Goal: Task Accomplishment & Management: Manage account settings

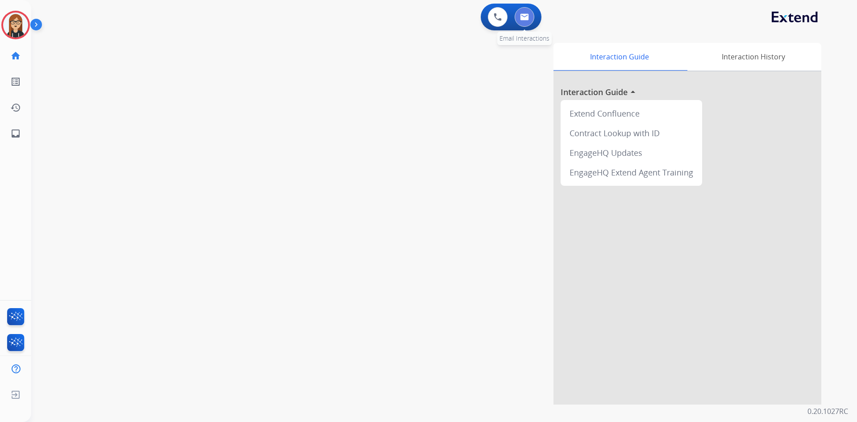
click at [527, 14] on img at bounding box center [524, 16] width 9 height 7
select select "**********"
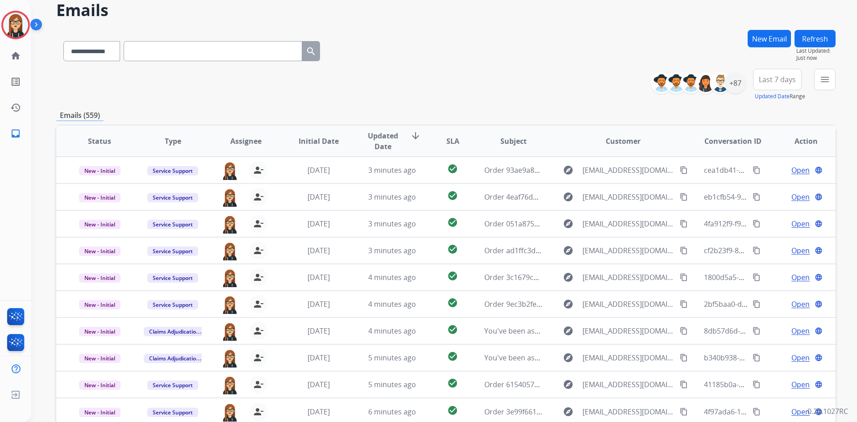
scroll to position [86, 0]
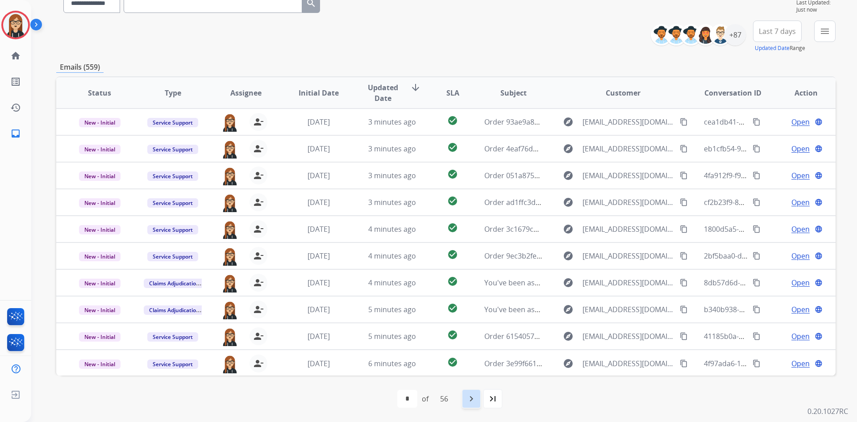
click at [476, 248] on mat-icon "navigate_next" at bounding box center [471, 398] width 11 height 11
click at [492, 248] on div "navigate_next" at bounding box center [491, 399] width 20 height 20
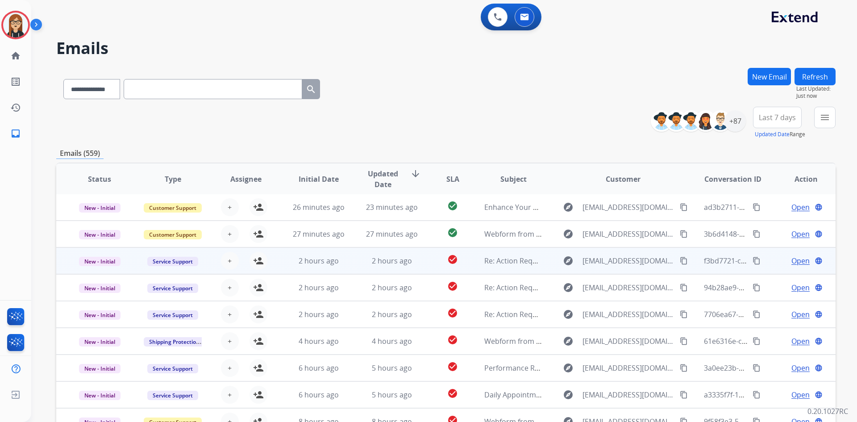
scroll to position [45, 0]
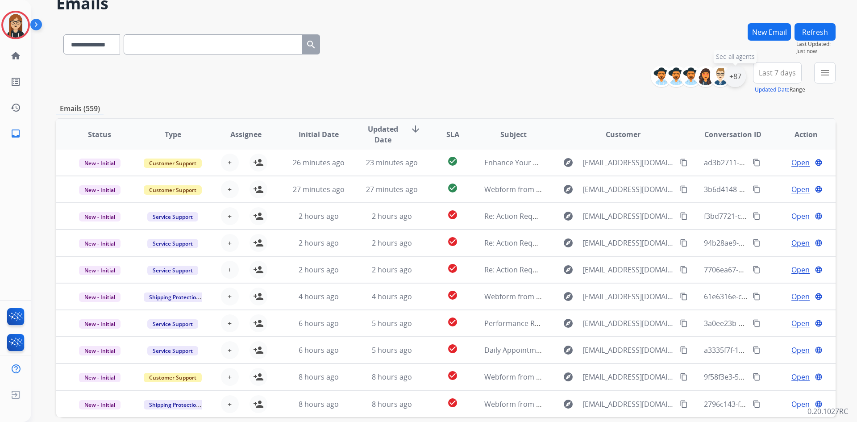
click at [562, 78] on div "+87" at bounding box center [735, 76] width 21 height 21
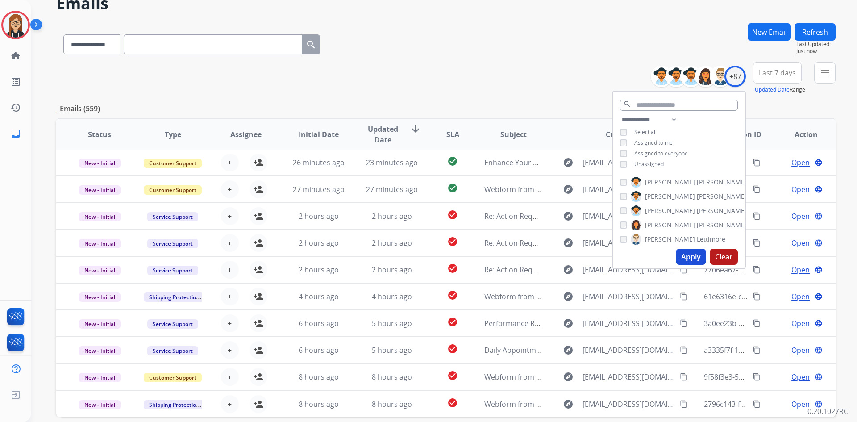
click at [562, 248] on button "Apply" at bounding box center [691, 257] width 30 height 16
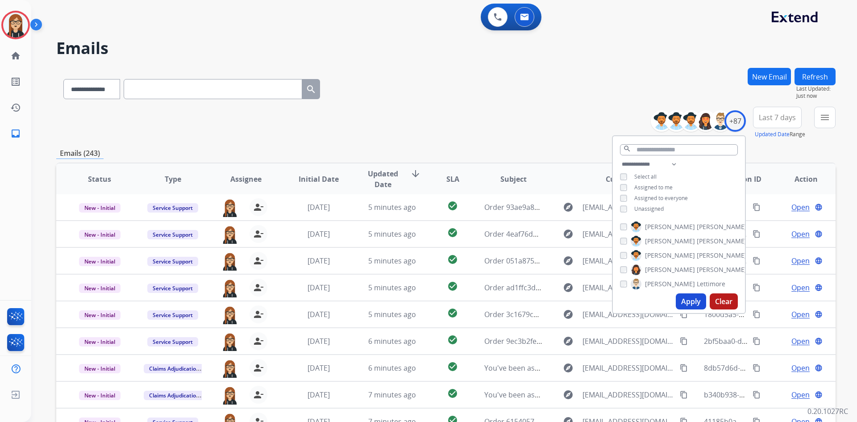
click at [511, 109] on div "**********" at bounding box center [445, 123] width 779 height 32
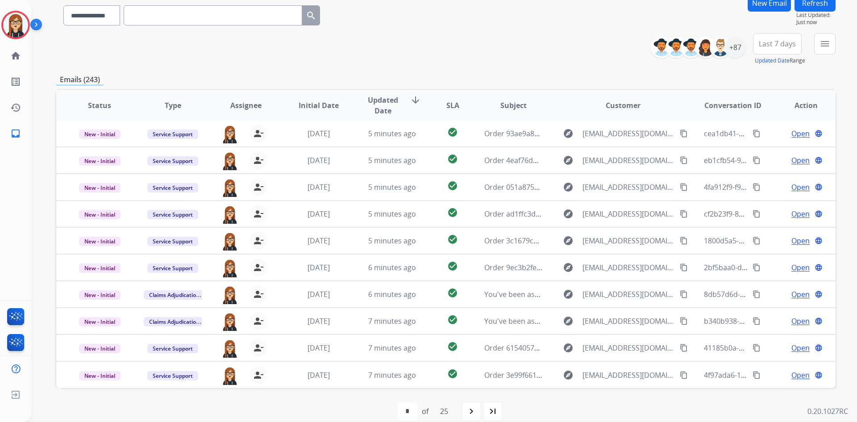
scroll to position [86, 0]
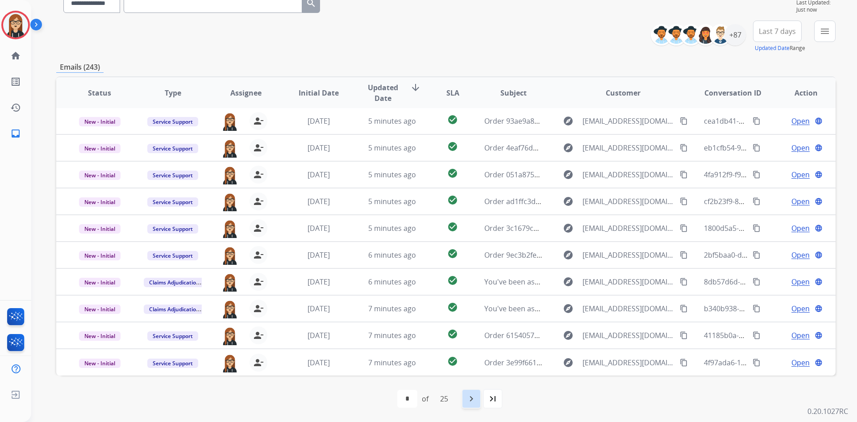
click at [476, 248] on div "navigate_next" at bounding box center [472, 399] width 20 height 20
click at [496, 248] on mat-icon "navigate_next" at bounding box center [491, 398] width 11 height 11
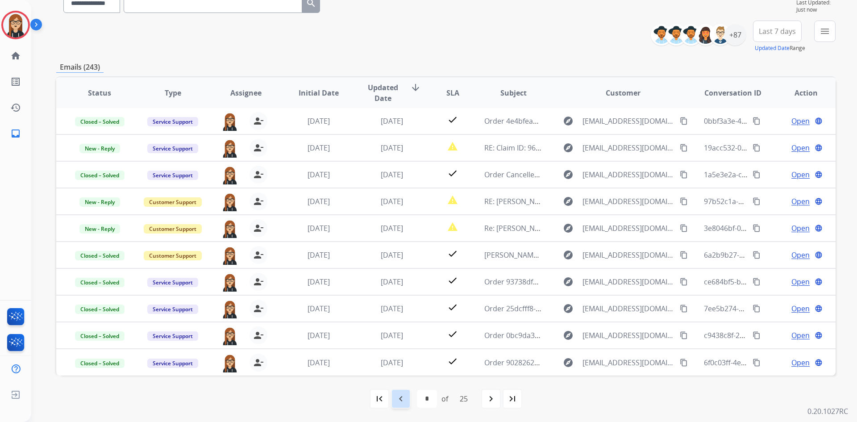
click at [403, 248] on div "navigate_before" at bounding box center [401, 399] width 20 height 20
select select "*"
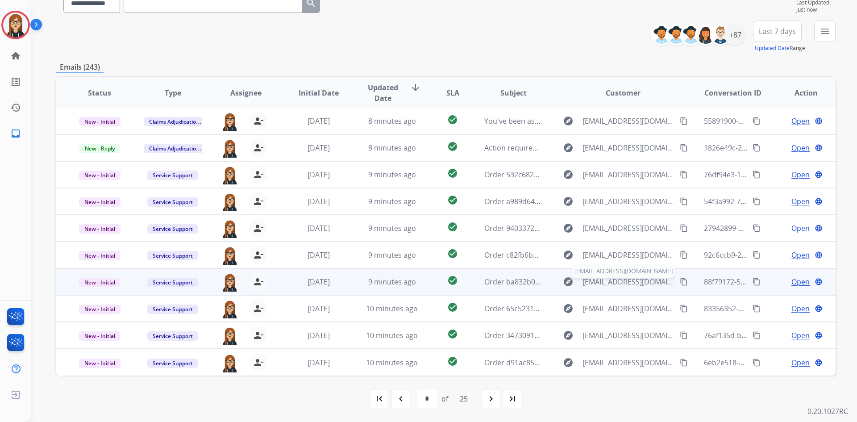
click at [562, 248] on span "[EMAIL_ADDRESS][DOMAIN_NAME]" at bounding box center [629, 281] width 92 height 11
type input "**********"
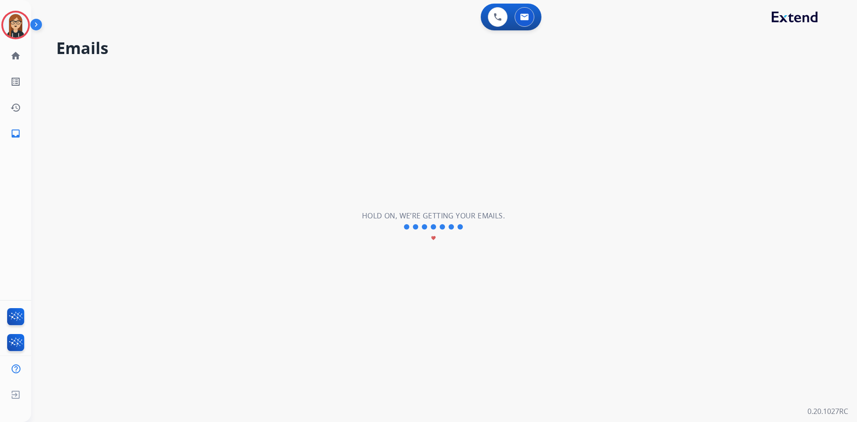
scroll to position [0, 0]
select select "*"
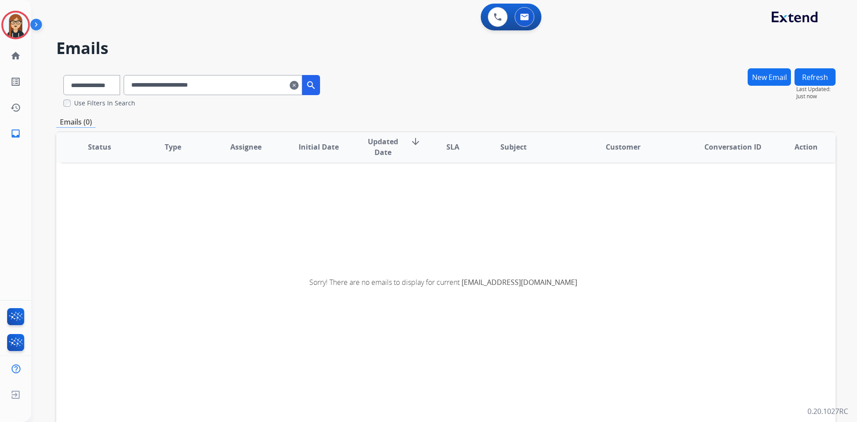
click at [104, 96] on div "**********" at bounding box center [191, 83] width 271 height 31
drag, startPoint x: 90, startPoint y: 88, endPoint x: 91, endPoint y: 94, distance: 5.4
click at [90, 88] on select "**********" at bounding box center [91, 85] width 56 height 20
select select "**********"
click at [63, 75] on select "**********" at bounding box center [91, 85] width 56 height 20
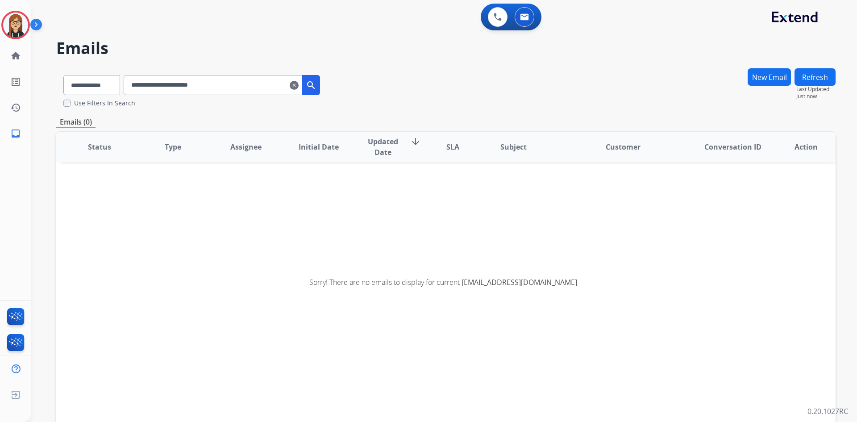
click at [244, 87] on input "**********" at bounding box center [213, 85] width 179 height 20
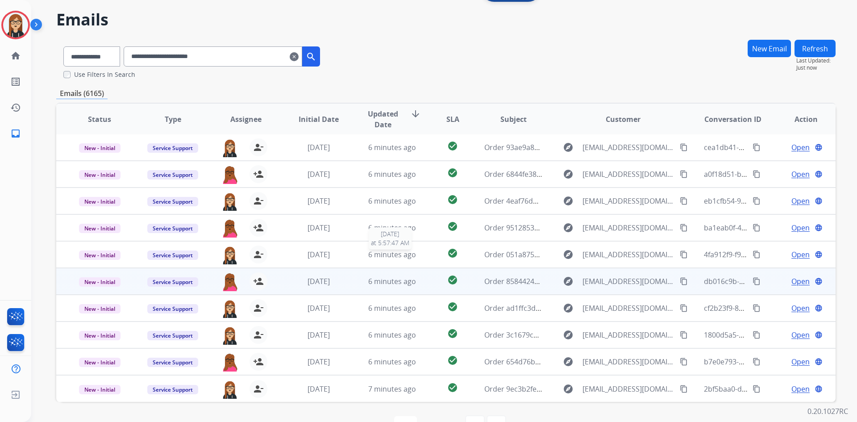
scroll to position [55, 0]
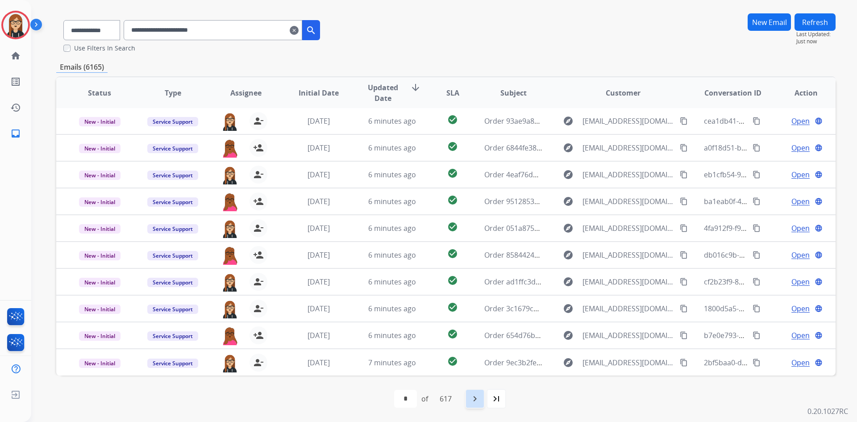
click at [478, 248] on mat-icon "navigate_next" at bounding box center [475, 398] width 11 height 11
click at [494, 248] on mat-icon "navigate_next" at bounding box center [494, 398] width 11 height 11
click at [499, 248] on mat-icon "navigate_next" at bounding box center [494, 398] width 11 height 11
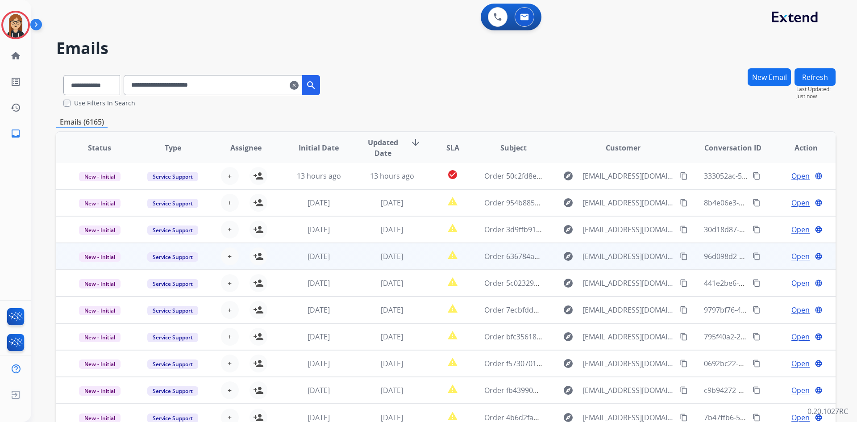
scroll to position [45, 0]
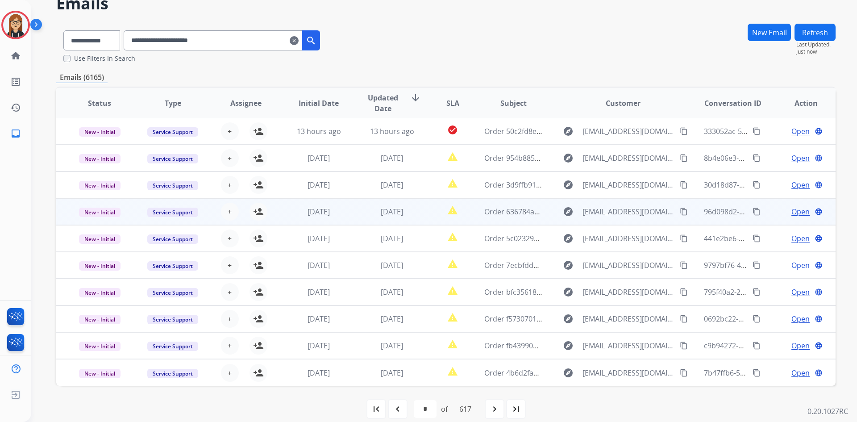
click at [562, 209] on span "Open" at bounding box center [801, 211] width 18 height 11
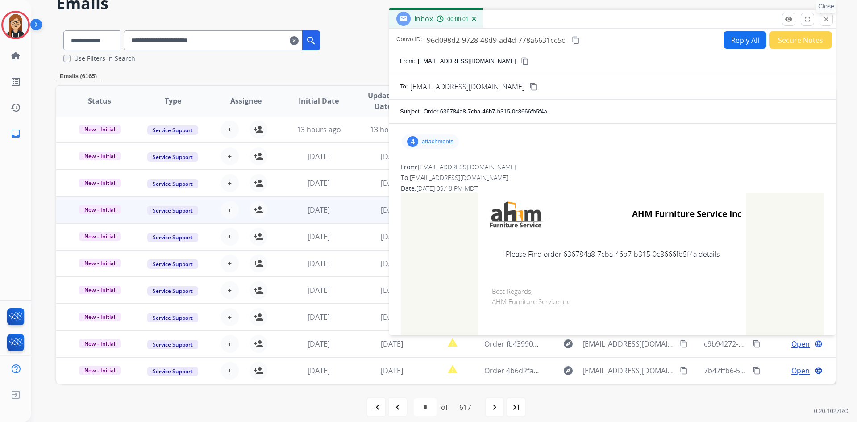
click at [562, 16] on mat-icon "close" at bounding box center [826, 19] width 8 height 8
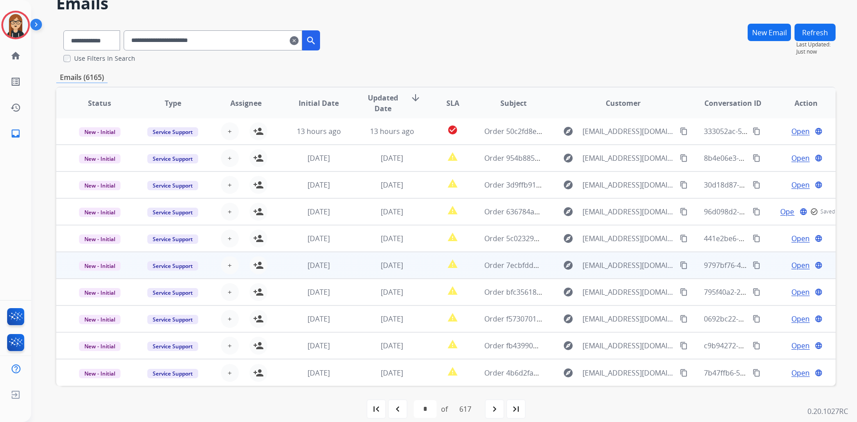
click at [562, 248] on span "Open" at bounding box center [801, 265] width 18 height 11
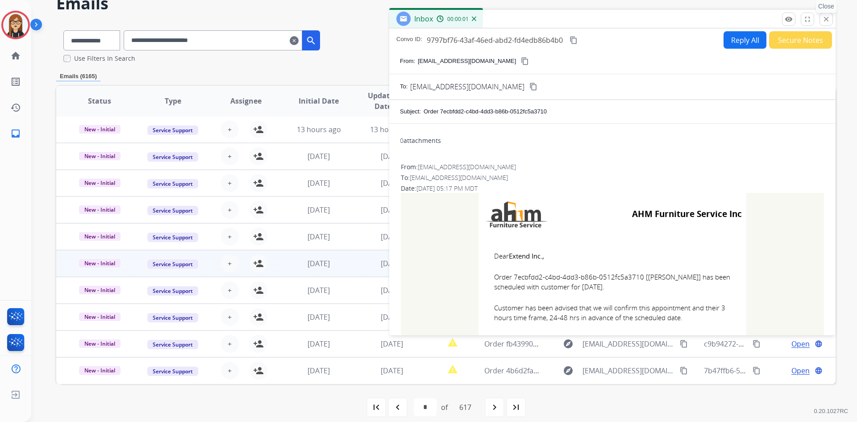
click at [562, 21] on mat-icon "close" at bounding box center [826, 19] width 8 height 8
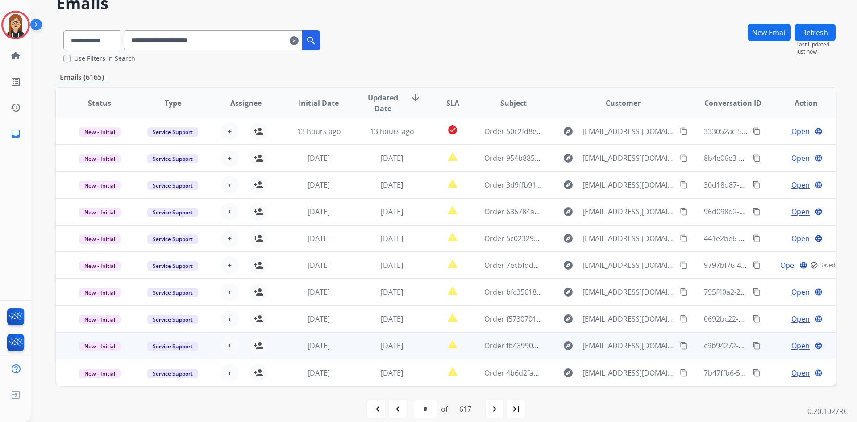
click at [562, 248] on span "Open" at bounding box center [801, 345] width 18 height 11
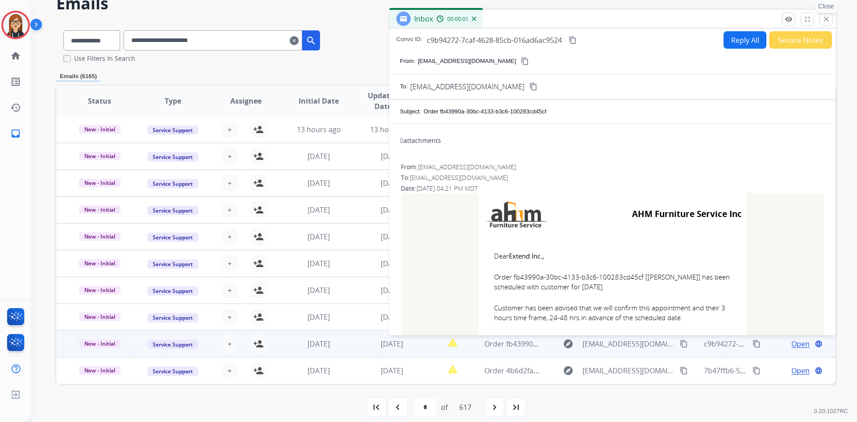
click at [562, 16] on mat-icon "close" at bounding box center [826, 19] width 8 height 8
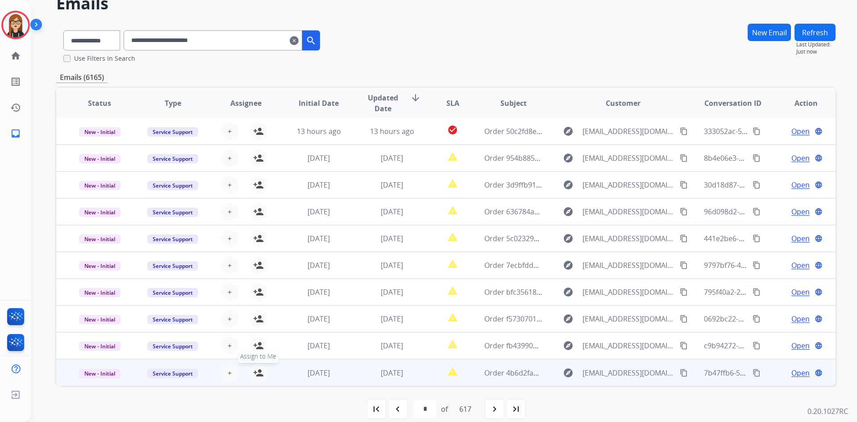
click at [255, 248] on mat-icon "person_add" at bounding box center [258, 372] width 11 height 11
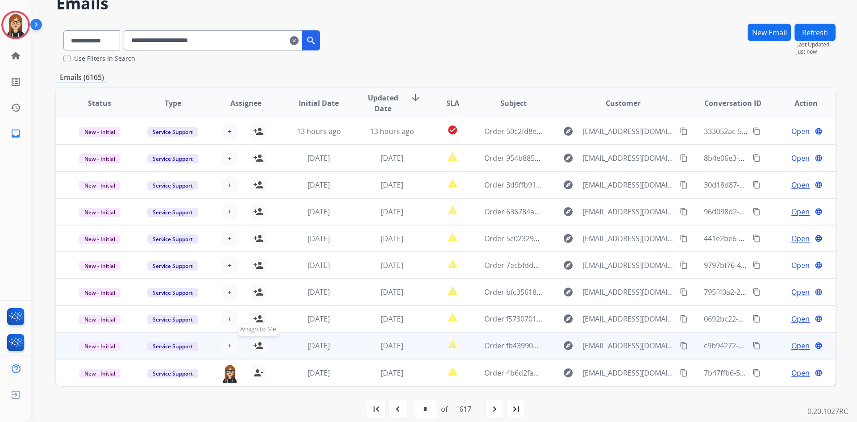
click at [256, 248] on mat-icon "person_add" at bounding box center [258, 345] width 11 height 11
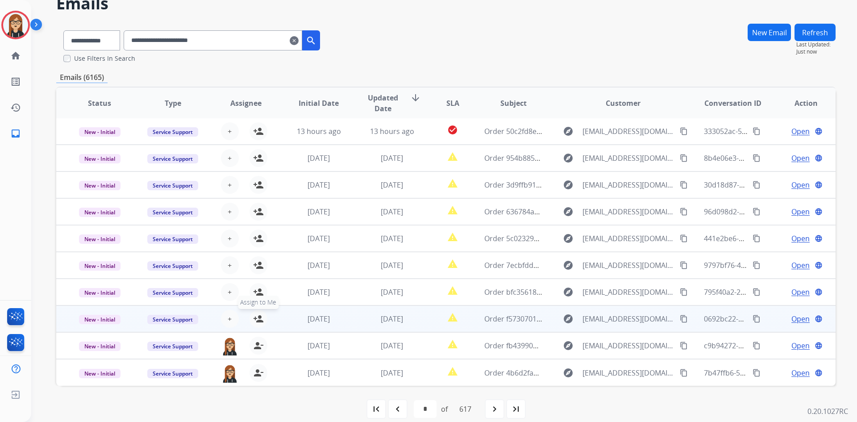
click at [260, 248] on mat-icon "person_add" at bounding box center [258, 318] width 11 height 11
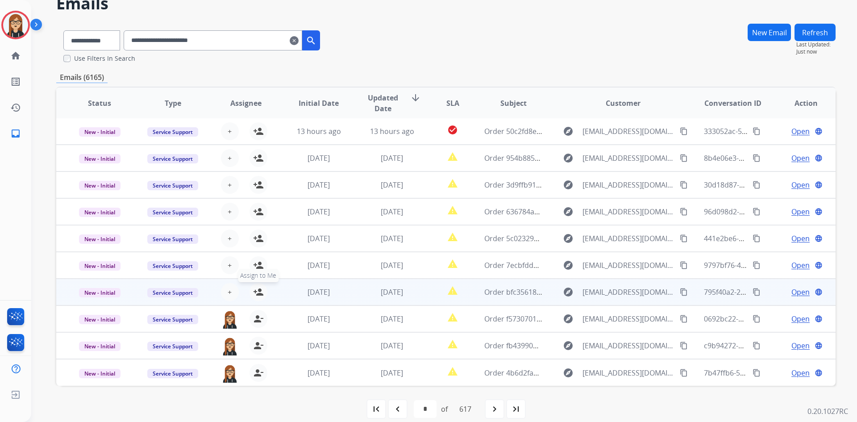
click at [258, 248] on button "person_add Assign to Me" at bounding box center [259, 292] width 18 height 18
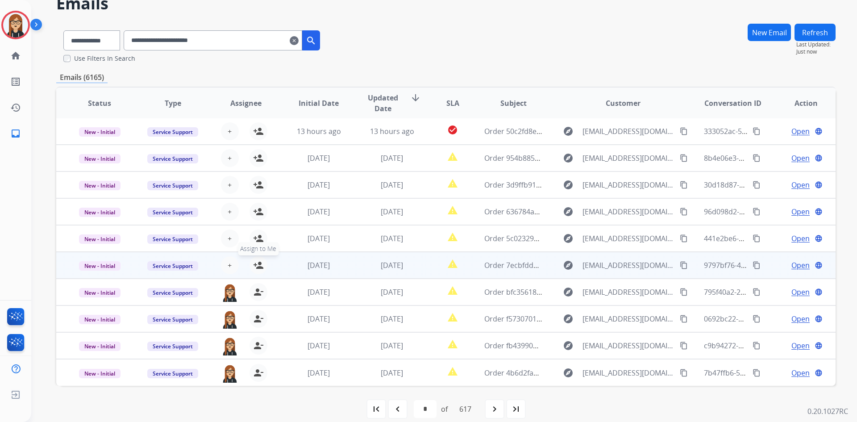
click at [257, 248] on mat-icon "person_add" at bounding box center [258, 265] width 11 height 11
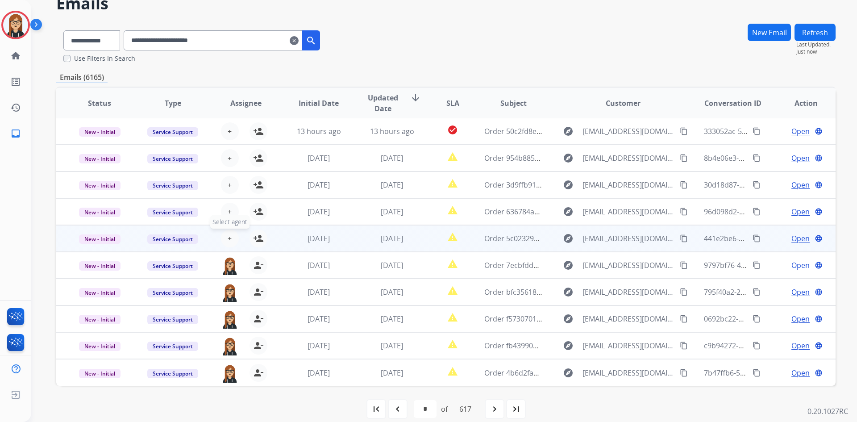
click at [230, 234] on button "+ Select agent" at bounding box center [230, 238] width 18 height 18
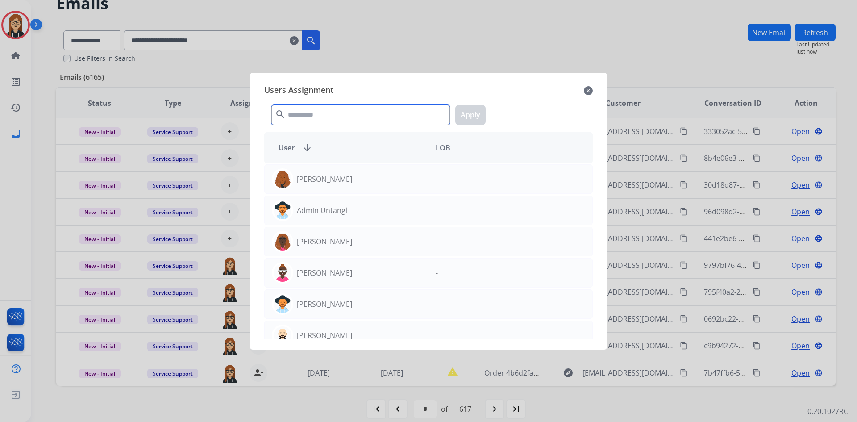
click at [346, 113] on input "text" at bounding box center [360, 115] width 179 height 20
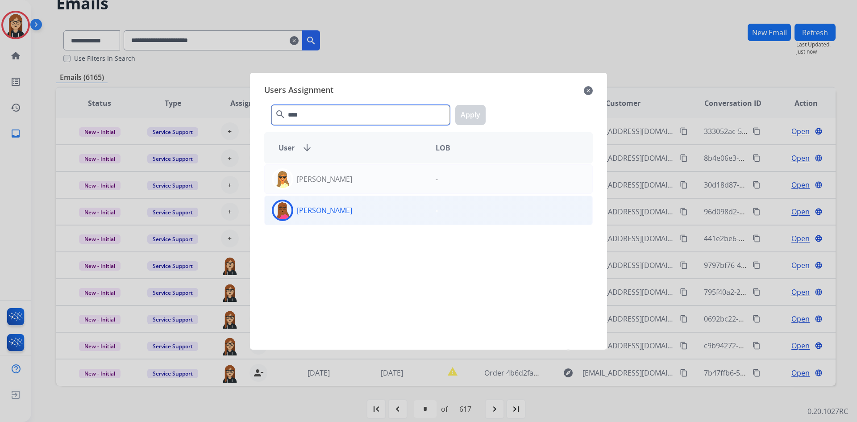
type input "****"
click at [336, 207] on p "[PERSON_NAME]" at bounding box center [324, 210] width 55 height 11
click at [463, 109] on button "Apply" at bounding box center [470, 115] width 30 height 20
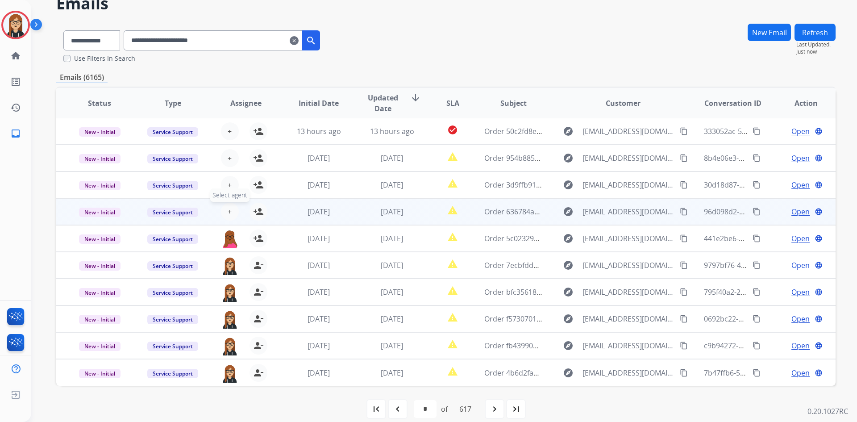
click at [222, 209] on button "+ Select agent" at bounding box center [230, 212] width 18 height 18
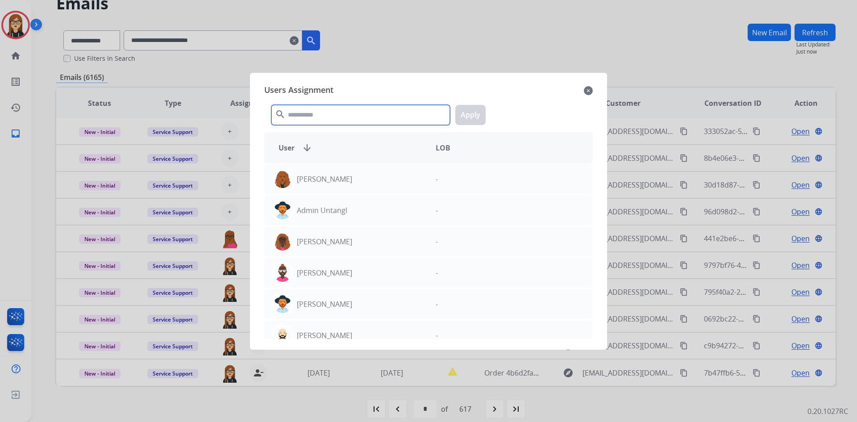
click at [317, 115] on input "text" at bounding box center [360, 115] width 179 height 20
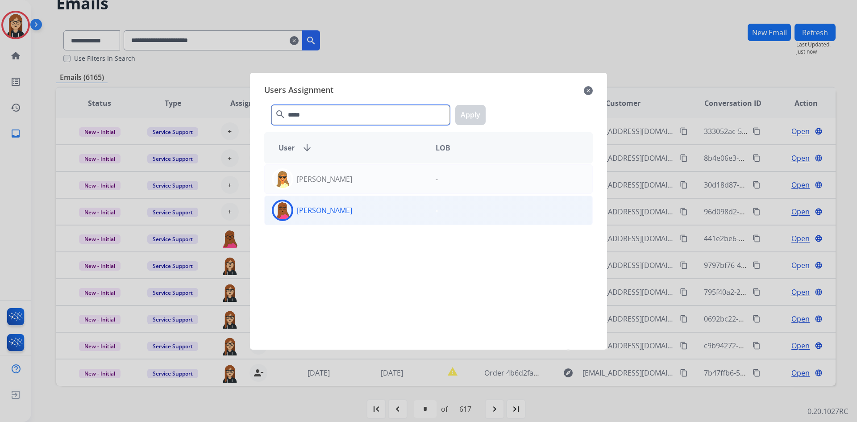
type input "*****"
click at [325, 217] on div "[PERSON_NAME]" at bounding box center [347, 210] width 164 height 21
click at [467, 110] on button "Apply" at bounding box center [470, 115] width 30 height 20
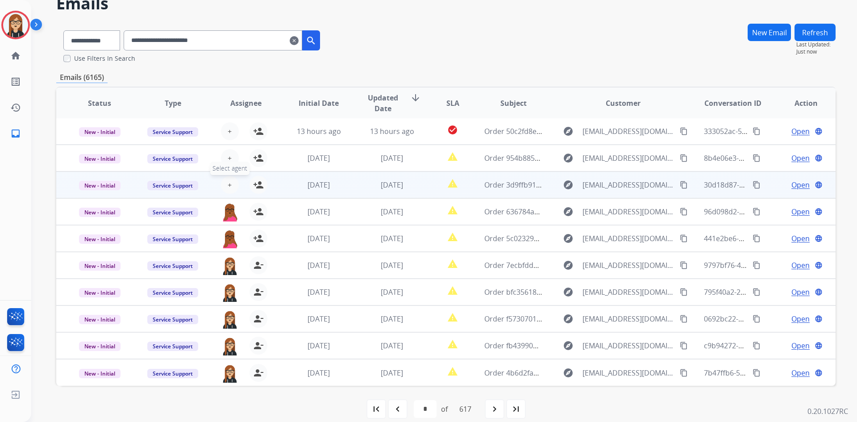
click at [225, 183] on button "+ Select agent" at bounding box center [230, 185] width 18 height 18
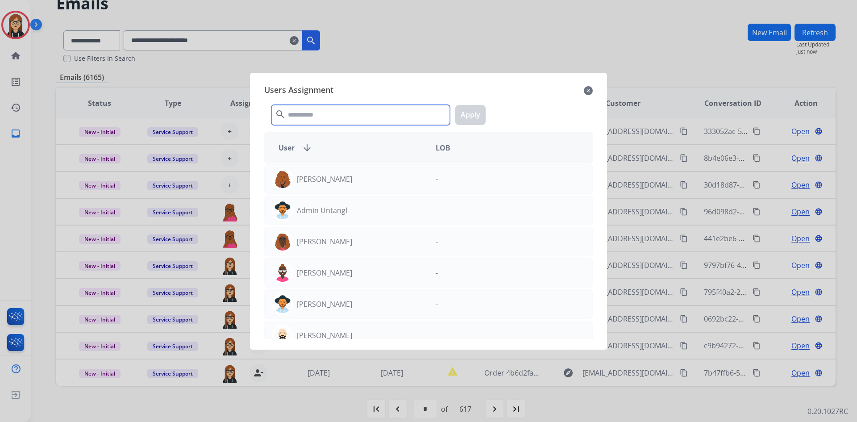
click at [291, 113] on input "text" at bounding box center [360, 115] width 179 height 20
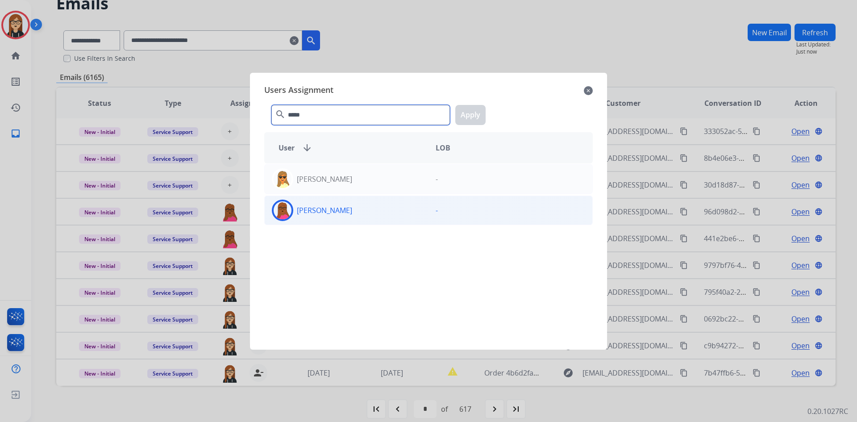
type input "*****"
click at [309, 209] on p "[PERSON_NAME]" at bounding box center [324, 210] width 55 height 11
click at [330, 211] on p "[PERSON_NAME]" at bounding box center [324, 210] width 55 height 11
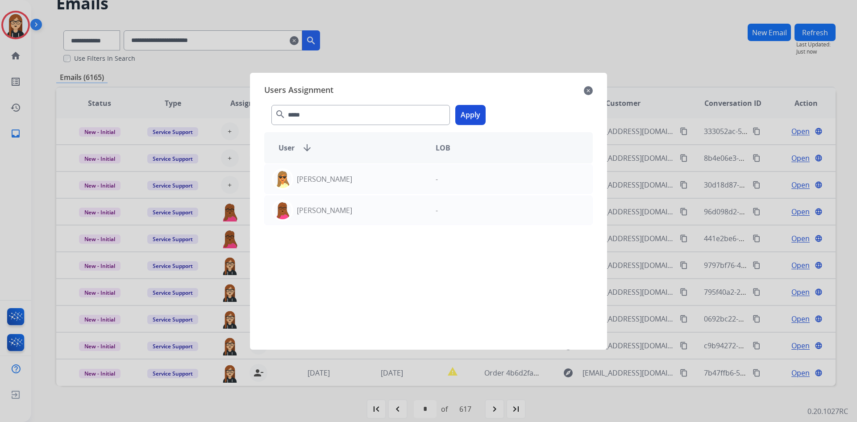
click at [467, 112] on button "Apply" at bounding box center [470, 115] width 30 height 20
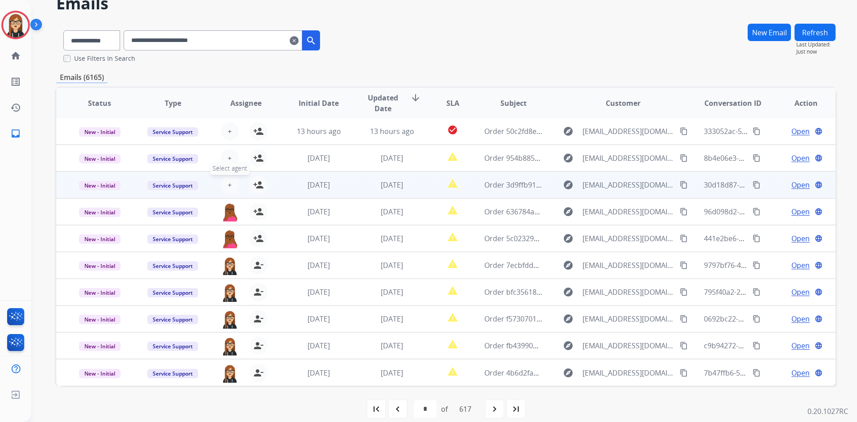
click at [228, 182] on span "+" at bounding box center [230, 184] width 4 height 11
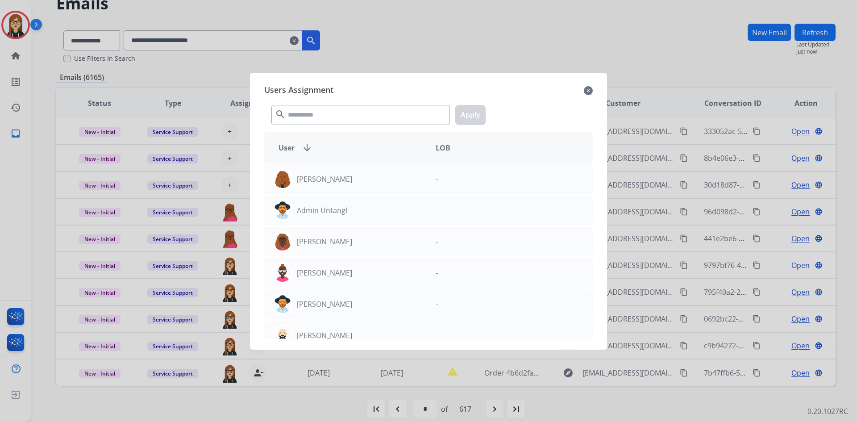
drag, startPoint x: 304, startPoint y: 102, endPoint x: 301, endPoint y: 115, distance: 13.1
click at [304, 103] on div "search Apply" at bounding box center [428, 113] width 329 height 31
click at [301, 115] on input "text" at bounding box center [360, 115] width 179 height 20
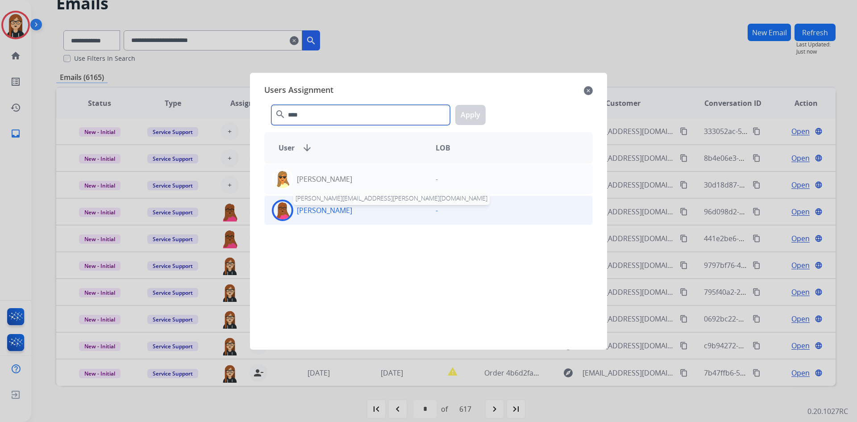
type input "****"
click at [307, 214] on p "[PERSON_NAME]" at bounding box center [324, 210] width 55 height 11
click at [469, 109] on button "Apply" at bounding box center [470, 115] width 30 height 20
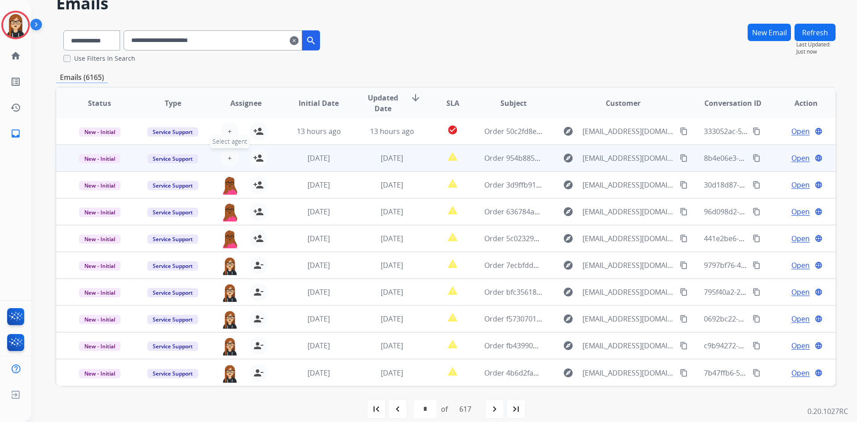
click at [228, 155] on span "+" at bounding box center [230, 158] width 4 height 11
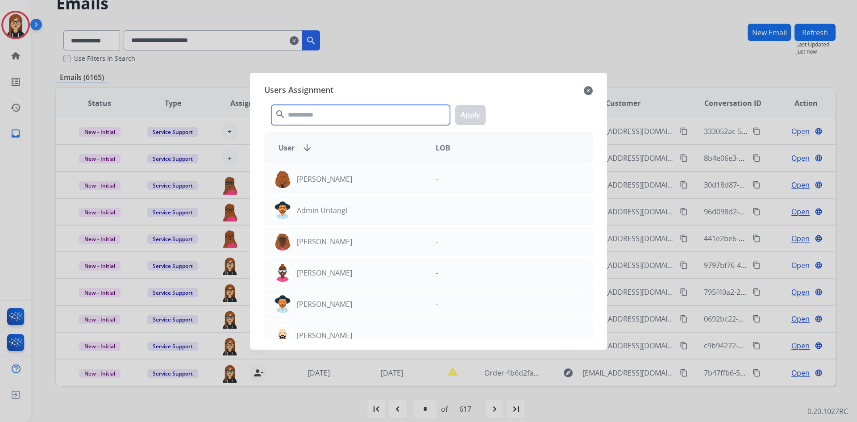
click at [297, 114] on input "text" at bounding box center [360, 115] width 179 height 20
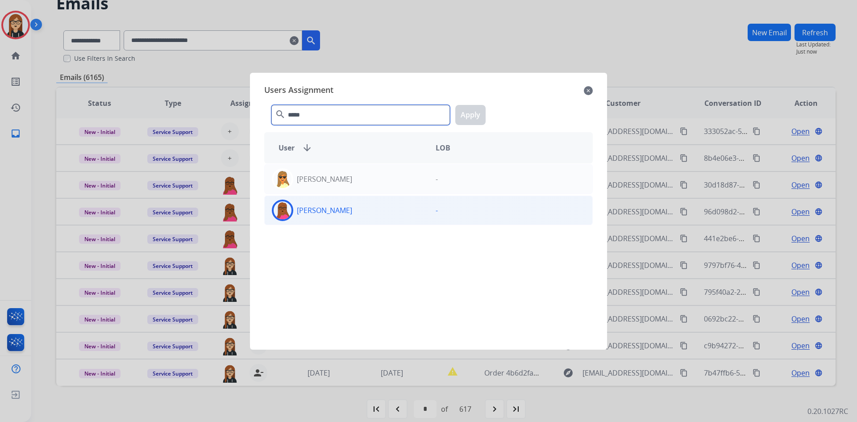
type input "*****"
click at [295, 200] on div "[PERSON_NAME]" at bounding box center [347, 210] width 164 height 21
click at [466, 118] on button "Apply" at bounding box center [470, 115] width 30 height 20
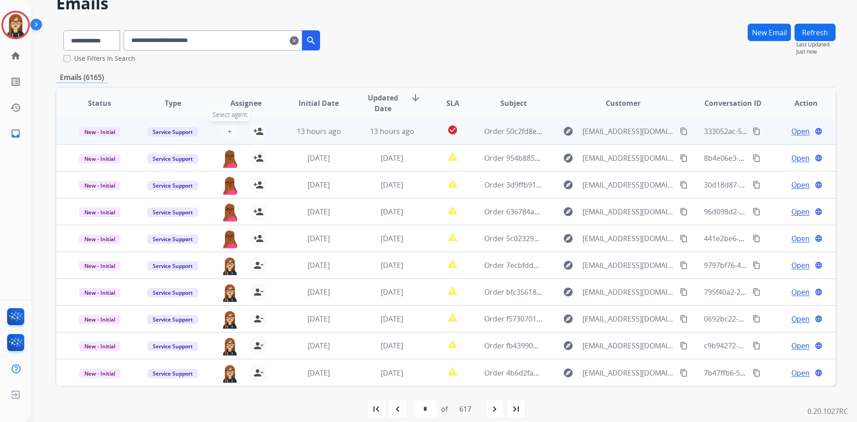
click at [230, 126] on span "+" at bounding box center [230, 131] width 4 height 11
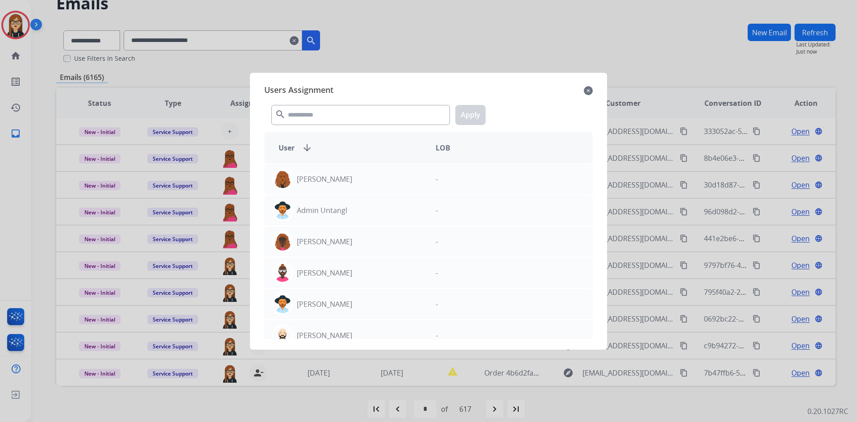
click at [283, 110] on mat-icon "search" at bounding box center [280, 114] width 11 height 11
click at [316, 117] on input "text" at bounding box center [360, 115] width 179 height 20
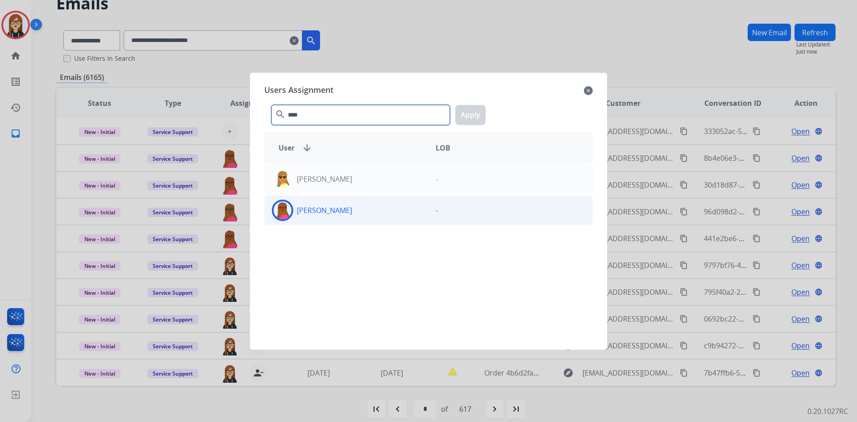
type input "****"
click at [297, 207] on p "[PERSON_NAME]" at bounding box center [324, 210] width 55 height 11
click at [475, 108] on button "Apply" at bounding box center [470, 115] width 30 height 20
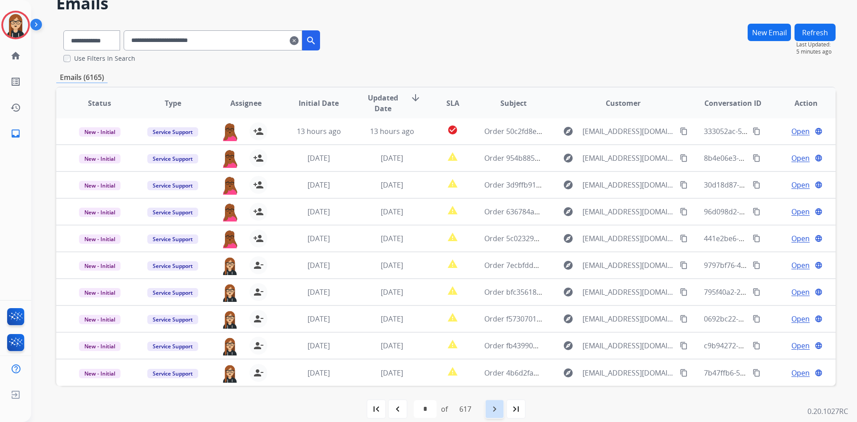
click at [496, 248] on mat-icon "navigate_next" at bounding box center [494, 409] width 11 height 11
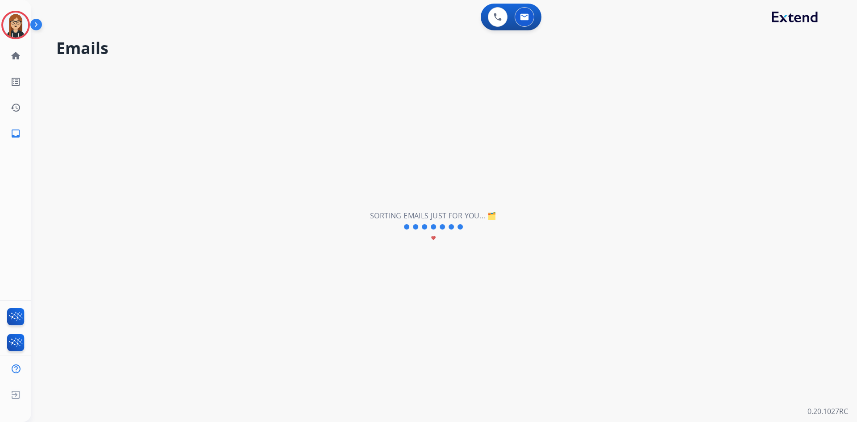
scroll to position [0, 0]
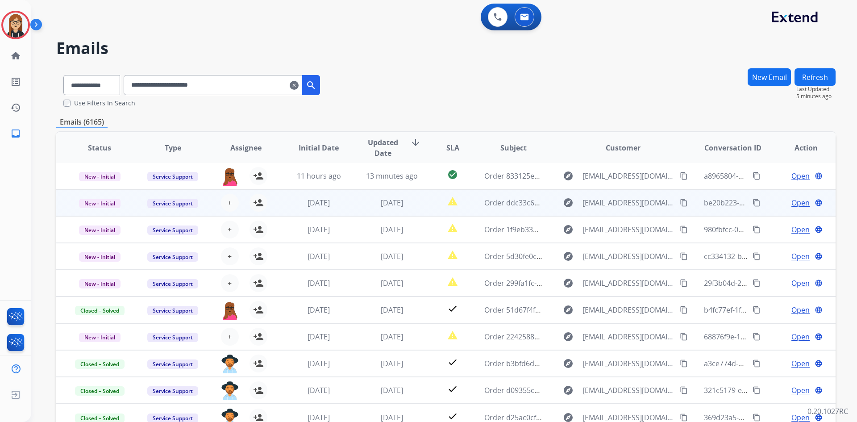
click at [562, 204] on span "Open" at bounding box center [801, 202] width 18 height 11
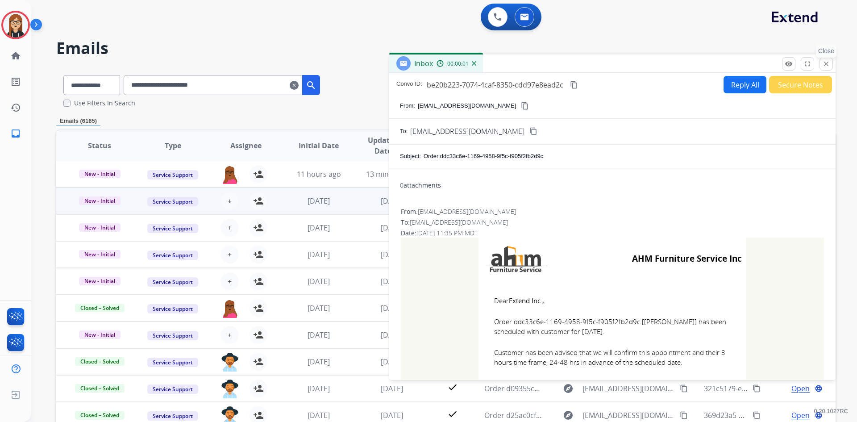
click at [562, 61] on mat-icon "close" at bounding box center [826, 64] width 8 height 8
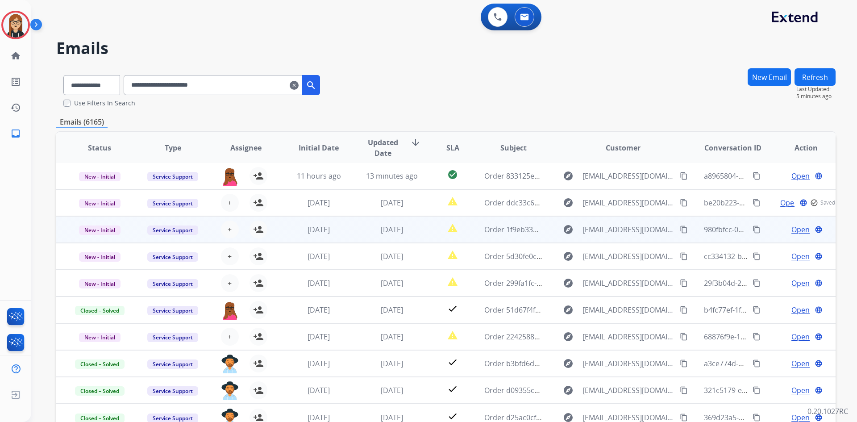
click at [562, 231] on span "Open" at bounding box center [801, 229] width 18 height 11
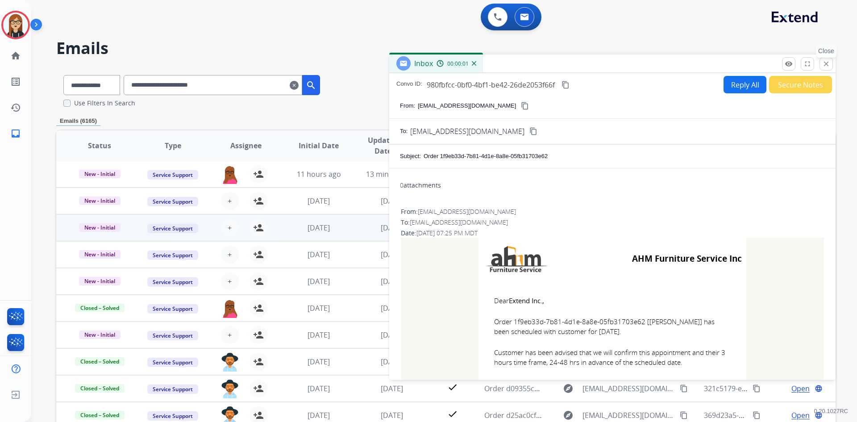
click at [562, 63] on mat-icon "close" at bounding box center [826, 64] width 8 height 8
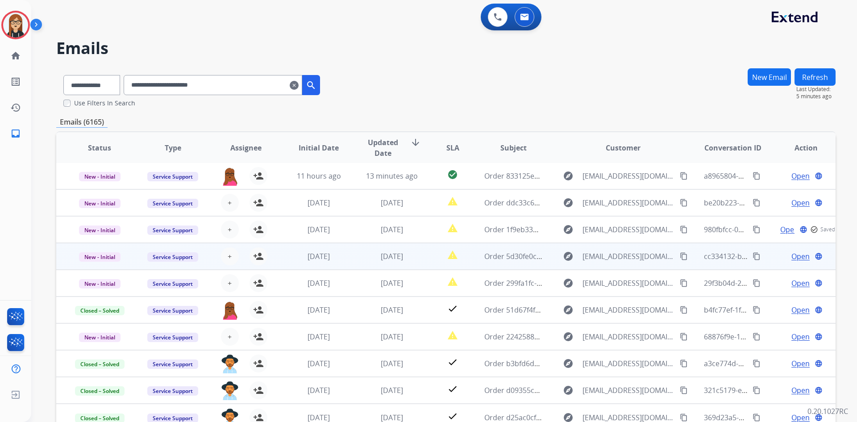
click at [562, 248] on span "Open" at bounding box center [801, 256] width 18 height 11
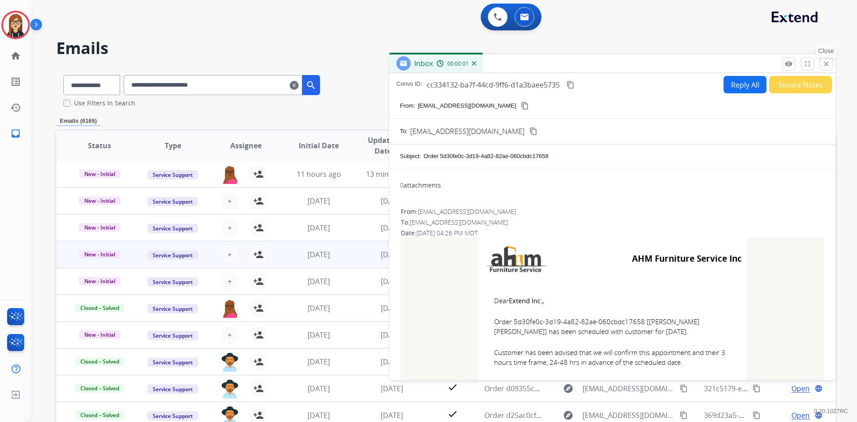
click at [562, 67] on mat-icon "close" at bounding box center [826, 64] width 8 height 8
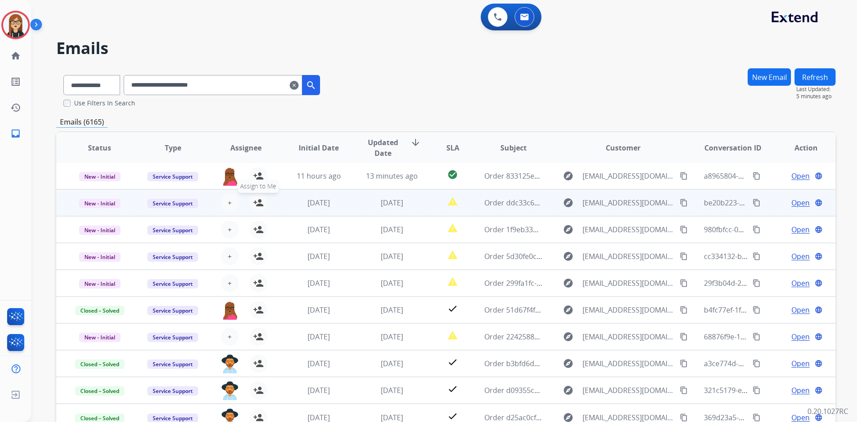
drag, startPoint x: 254, startPoint y: 204, endPoint x: 251, endPoint y: 220, distance: 15.9
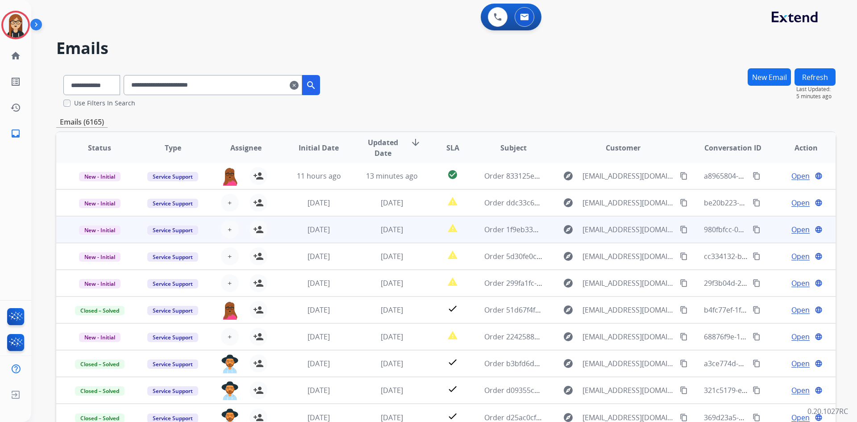
click at [254, 204] on mat-icon "person_add" at bounding box center [258, 202] width 11 height 11
click at [255, 230] on mat-icon "person_add" at bounding box center [258, 229] width 11 height 11
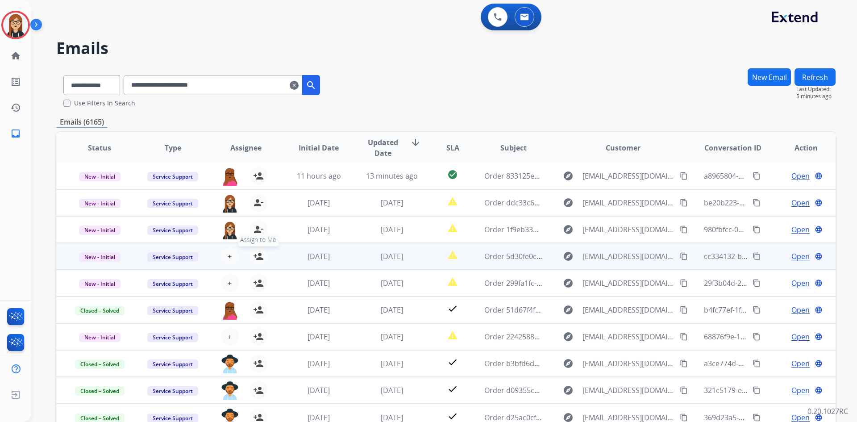
click at [255, 248] on mat-icon "person_add" at bounding box center [258, 256] width 11 height 11
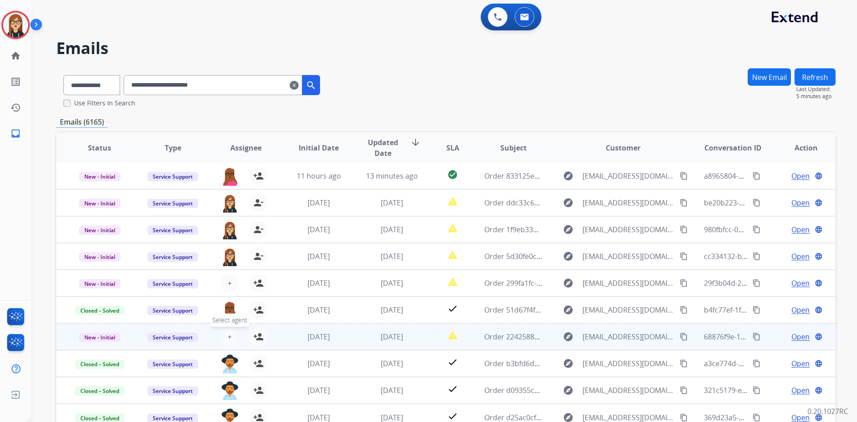
click at [228, 248] on span "+" at bounding box center [230, 336] width 4 height 11
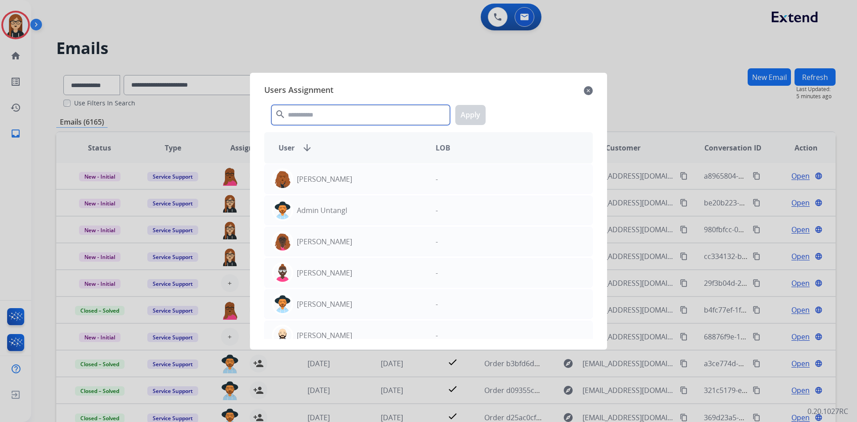
click at [333, 117] on input "text" at bounding box center [360, 115] width 179 height 20
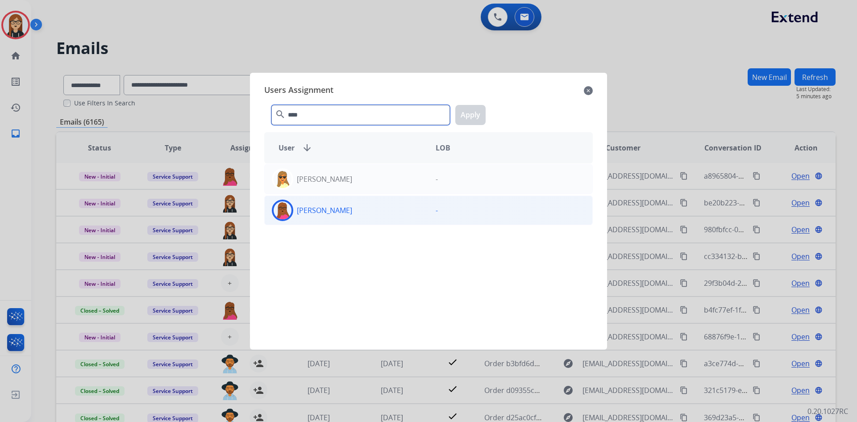
type input "****"
click at [283, 211] on img at bounding box center [283, 210] width 18 height 18
click at [474, 115] on button "Apply" at bounding box center [470, 115] width 30 height 20
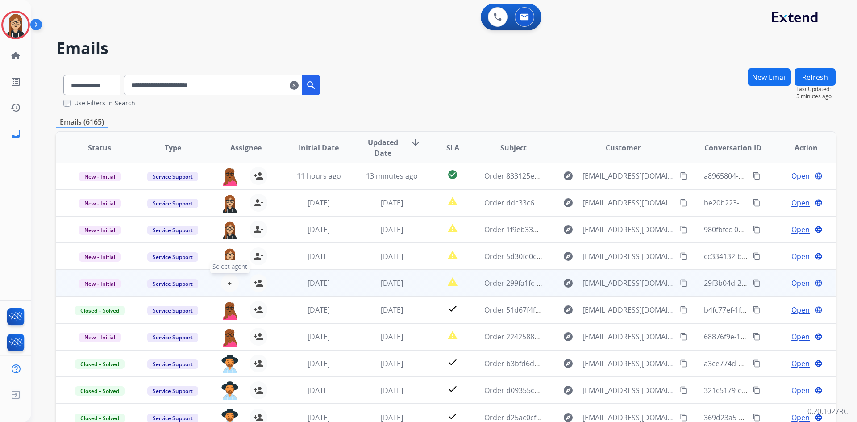
click at [224, 248] on button "+ Select agent" at bounding box center [230, 283] width 18 height 18
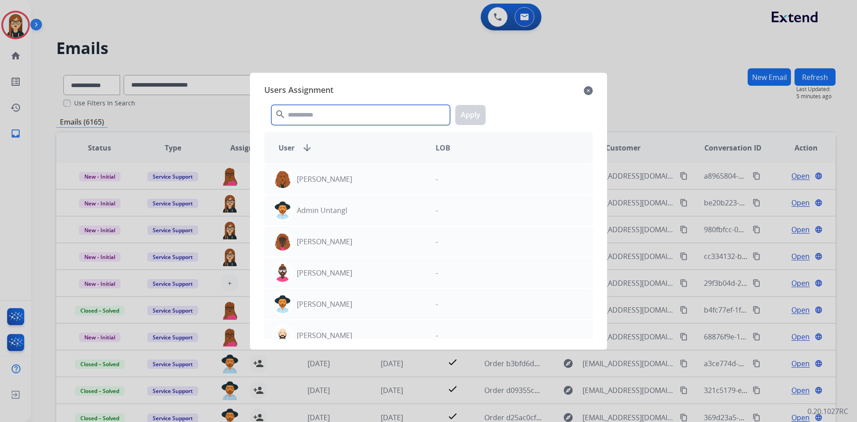
click at [343, 119] on input "text" at bounding box center [360, 115] width 179 height 20
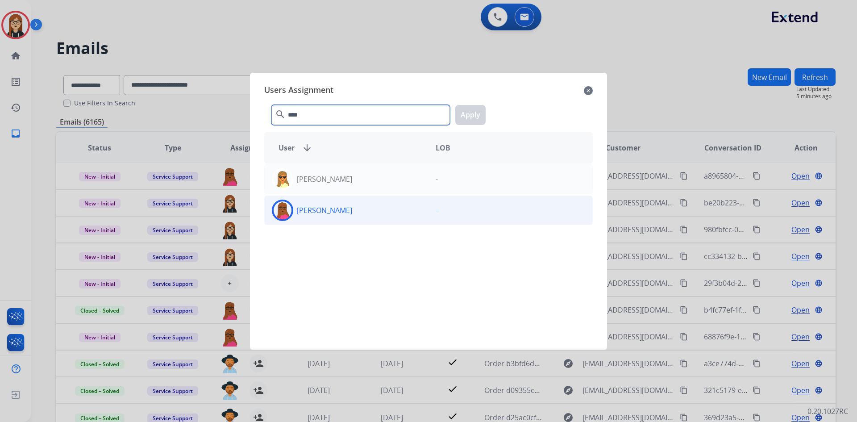
type input "****"
click at [327, 201] on div "[PERSON_NAME]" at bounding box center [347, 210] width 164 height 21
click at [468, 116] on button "Apply" at bounding box center [470, 115] width 30 height 20
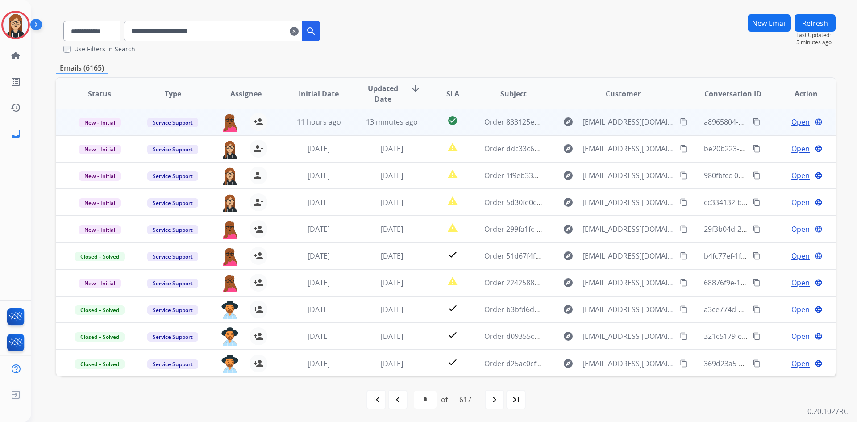
scroll to position [55, 0]
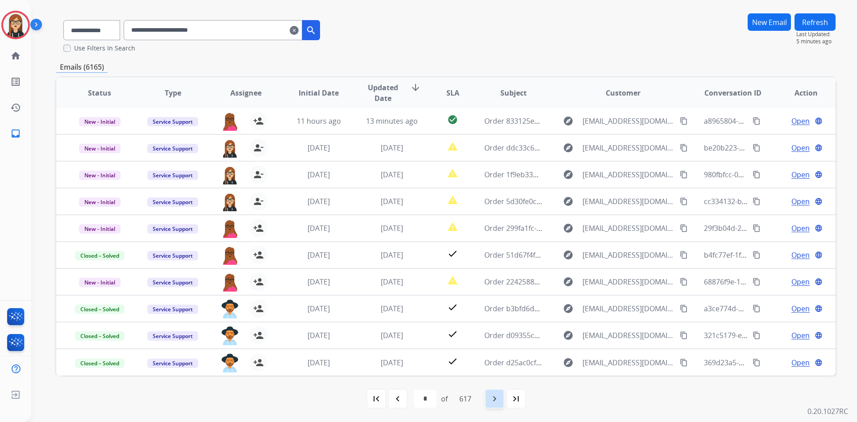
click at [492, 248] on mat-icon "navigate_next" at bounding box center [494, 398] width 11 height 11
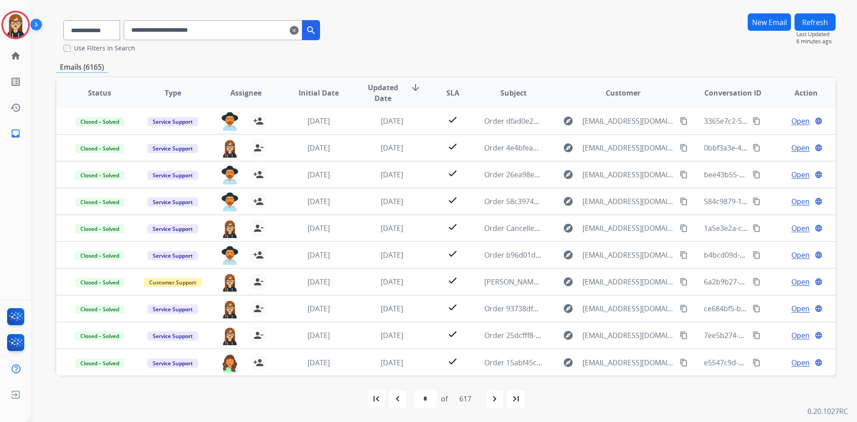
click at [492, 248] on mat-icon "navigate_next" at bounding box center [494, 398] width 11 height 11
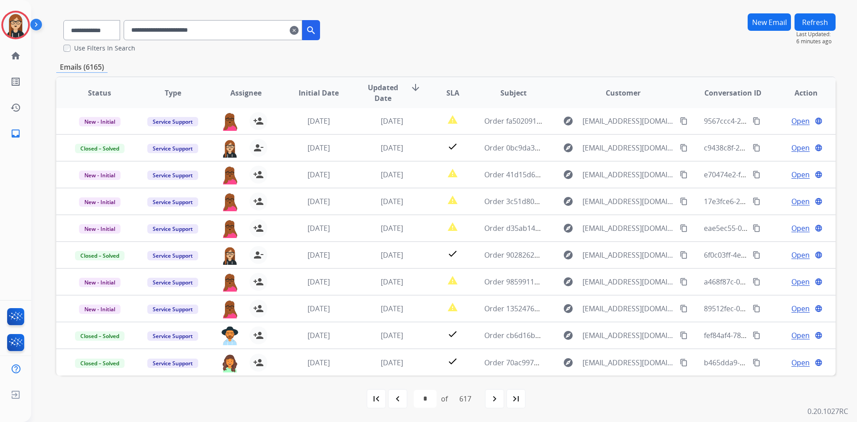
drag, startPoint x: 379, startPoint y: 398, endPoint x: 383, endPoint y: 395, distance: 5.1
click at [379, 248] on mat-icon "first_page" at bounding box center [376, 398] width 11 height 11
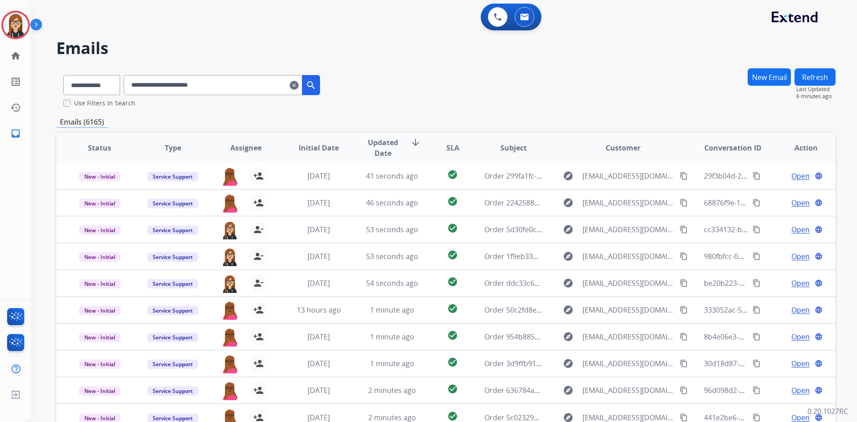
click at [190, 90] on input "**********" at bounding box center [213, 85] width 179 height 20
paste input "text"
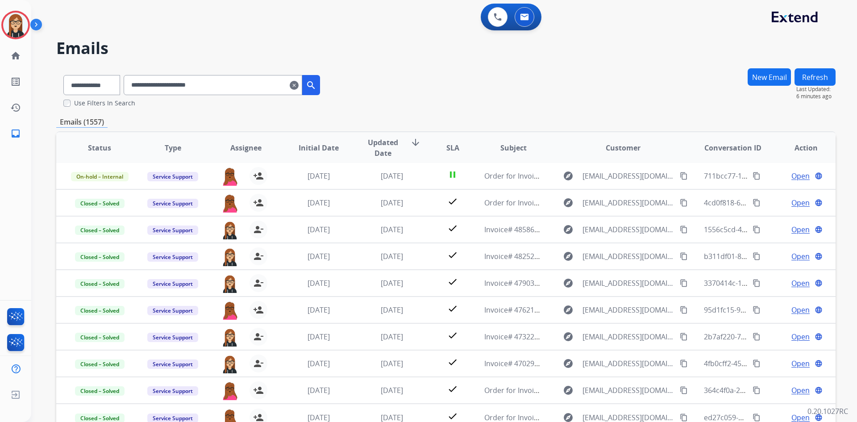
click at [164, 81] on input "**********" at bounding box center [213, 85] width 179 height 20
paste input "text"
type input "**********"
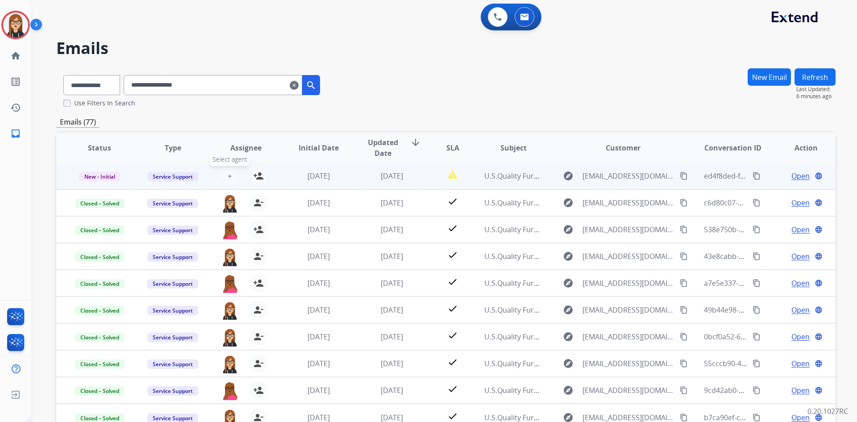
click at [229, 178] on span "+" at bounding box center [230, 176] width 4 height 11
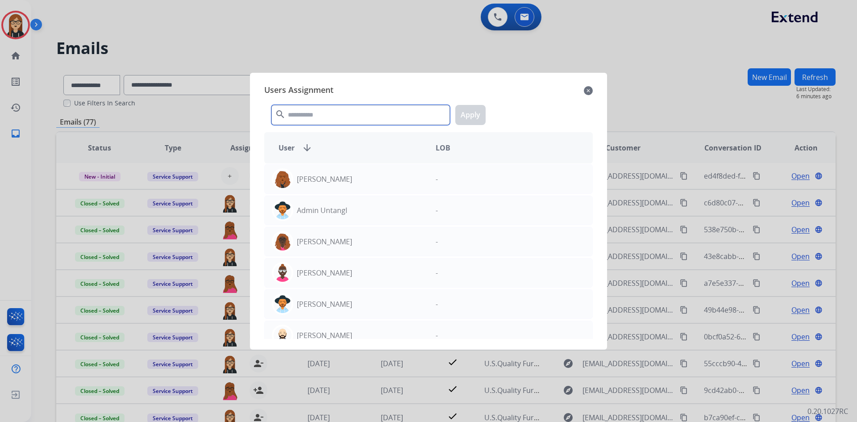
click at [302, 112] on input "text" at bounding box center [360, 115] width 179 height 20
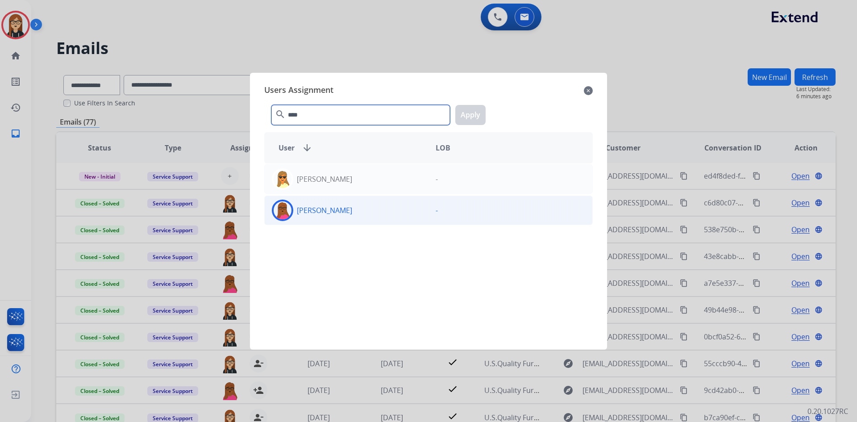
type input "****"
click at [285, 207] on img at bounding box center [283, 210] width 18 height 18
click at [468, 116] on button "Apply" at bounding box center [470, 115] width 30 height 20
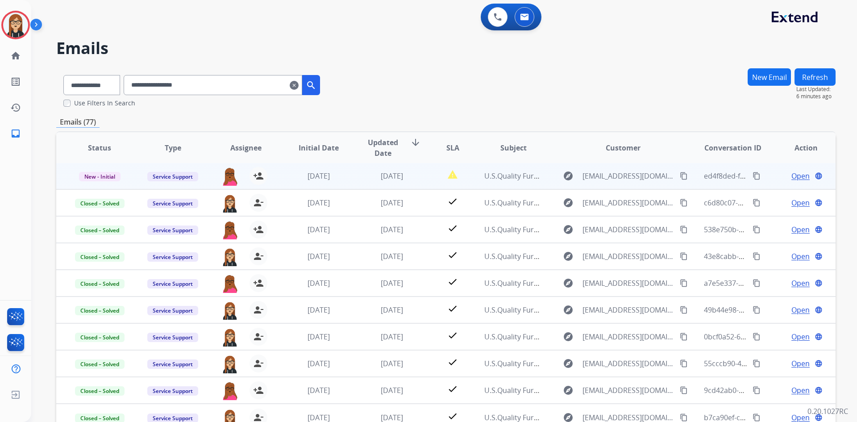
click at [562, 175] on span "Open" at bounding box center [801, 176] width 18 height 11
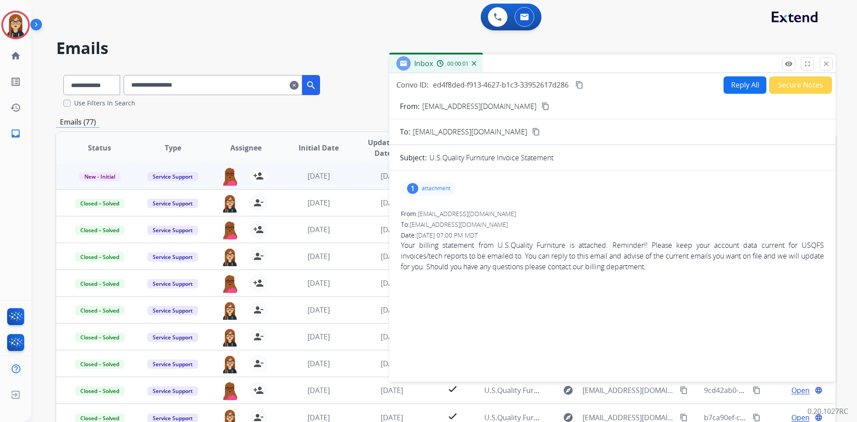
click at [436, 188] on p "attachment" at bounding box center [436, 188] width 29 height 7
click at [470, 204] on p "EXTW.pdf" at bounding box center [474, 209] width 32 height 11
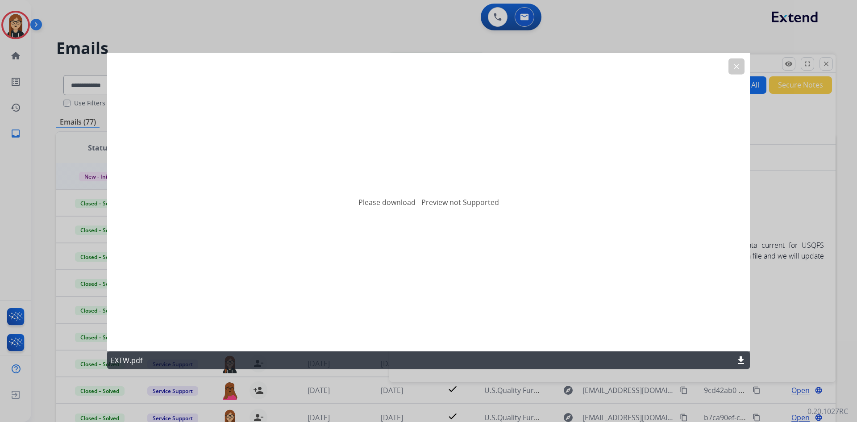
click at [562, 248] on mat-icon "download" at bounding box center [741, 360] width 11 height 11
click at [562, 65] on mat-icon "clear" at bounding box center [737, 66] width 8 height 8
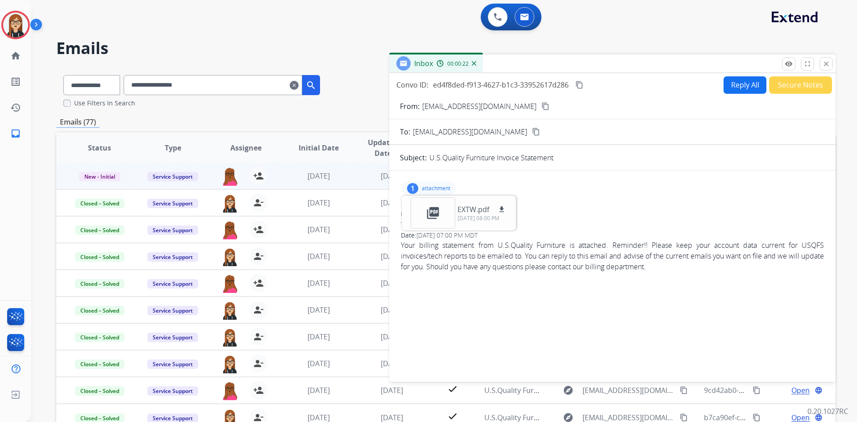
drag, startPoint x: 829, startPoint y: 64, endPoint x: 819, endPoint y: 70, distance: 12.2
click at [562, 64] on mat-icon "close" at bounding box center [826, 64] width 8 height 8
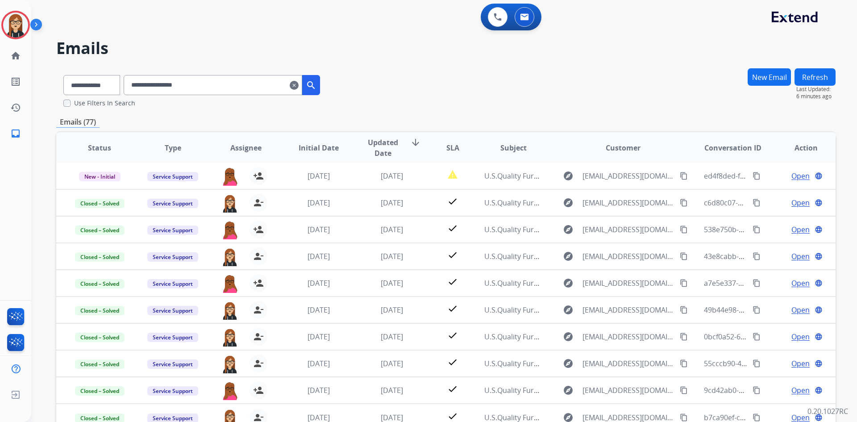
click at [168, 90] on input "**********" at bounding box center [213, 85] width 179 height 20
paste input "**********"
type input "**********"
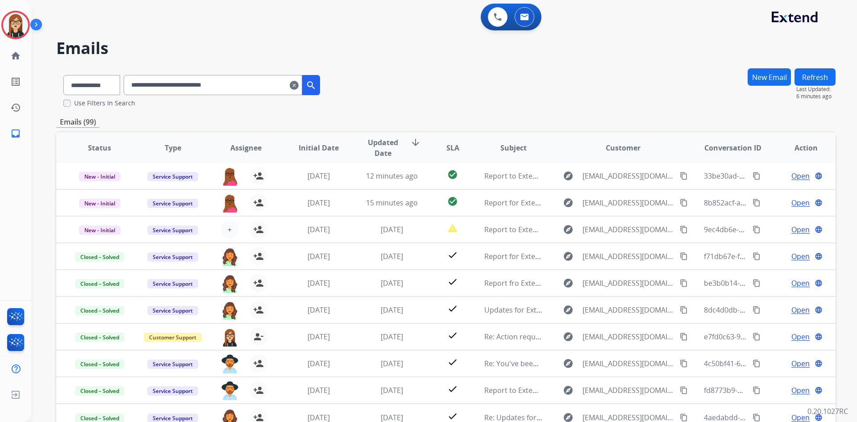
click at [299, 86] on mat-icon "clear" at bounding box center [294, 85] width 9 height 11
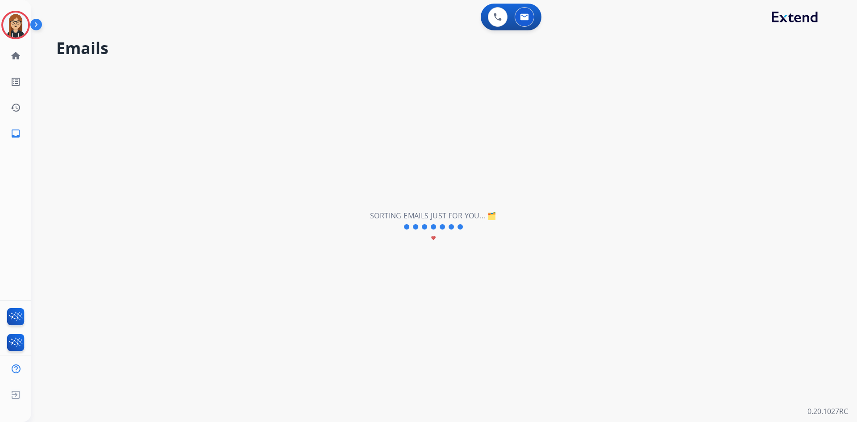
select select "**********"
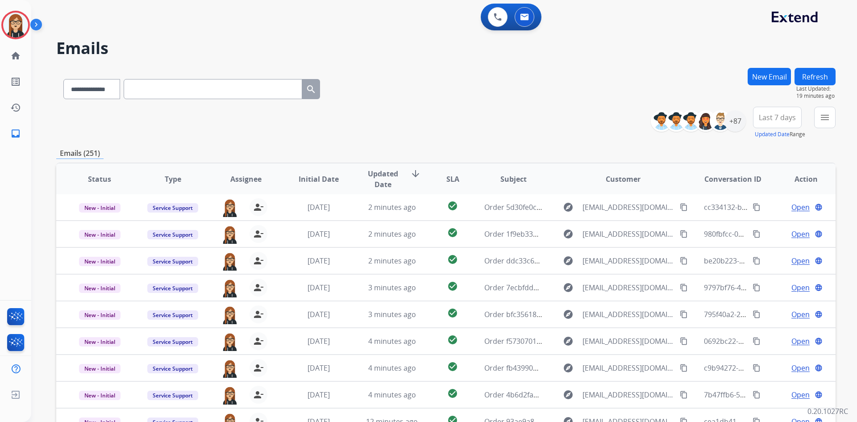
click at [494, 89] on div "**********" at bounding box center [445, 87] width 779 height 39
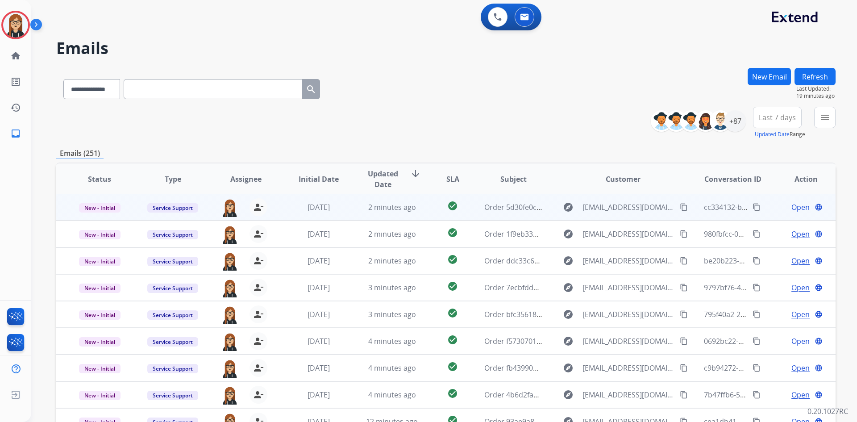
click at [562, 204] on span "Open" at bounding box center [801, 207] width 18 height 11
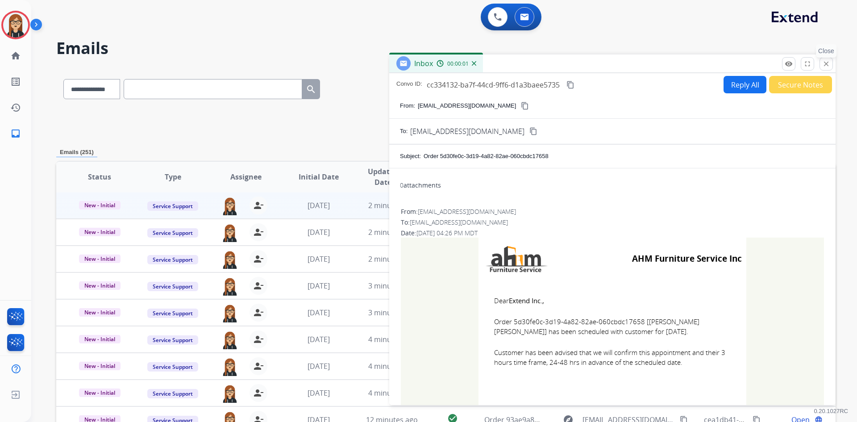
click at [562, 63] on mat-icon "close" at bounding box center [826, 64] width 8 height 8
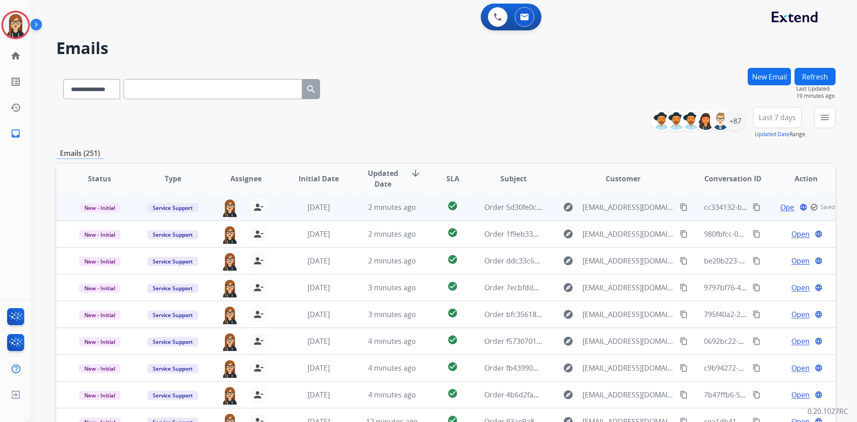
click at [110, 212] on td "New - Initial" at bounding box center [92, 207] width 73 height 27
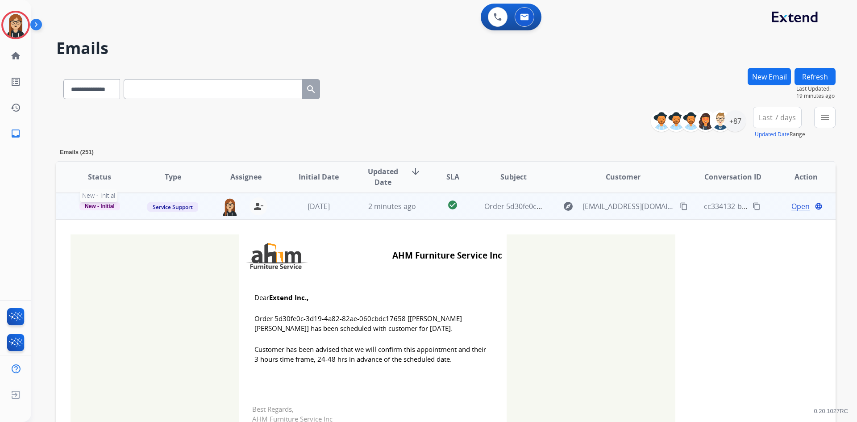
click at [105, 207] on span "New - Initial" at bounding box center [99, 206] width 41 height 8
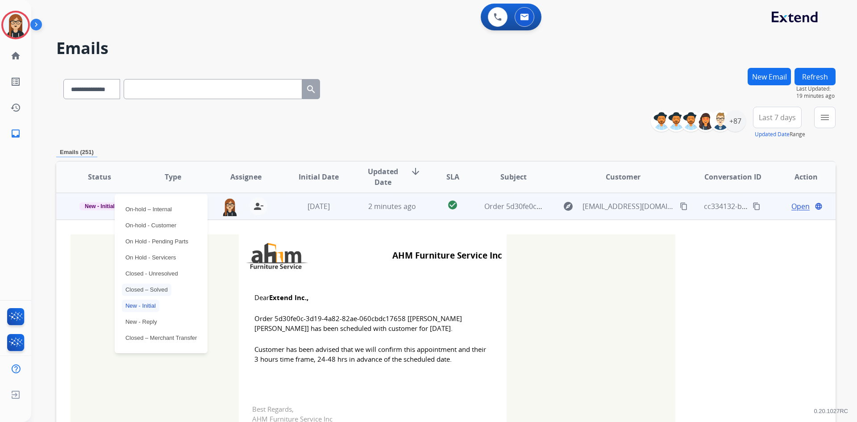
click at [158, 248] on p "Closed – Solved" at bounding box center [147, 289] width 50 height 12
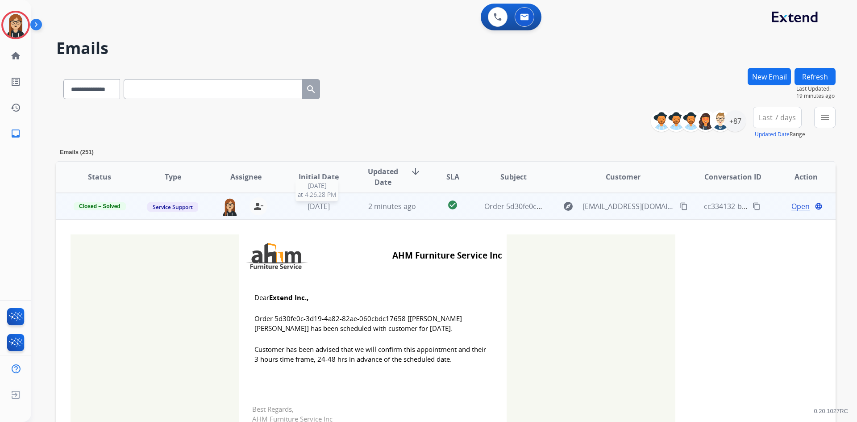
click at [315, 211] on span "[DATE]" at bounding box center [319, 206] width 22 height 10
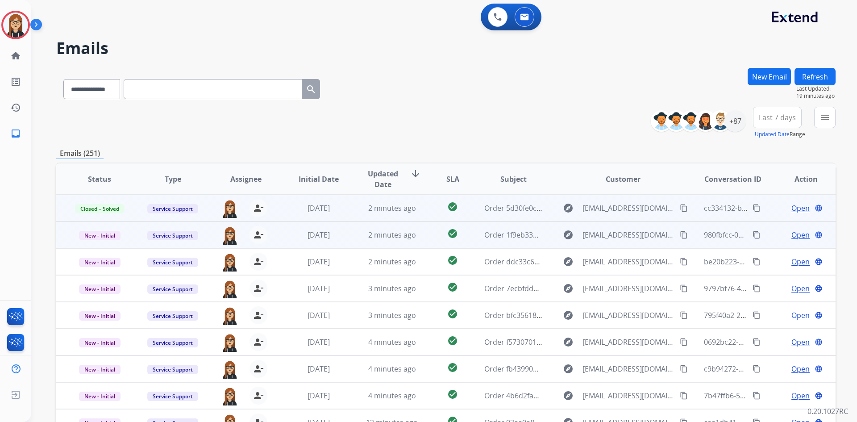
click at [562, 234] on span "Open" at bounding box center [801, 234] width 18 height 11
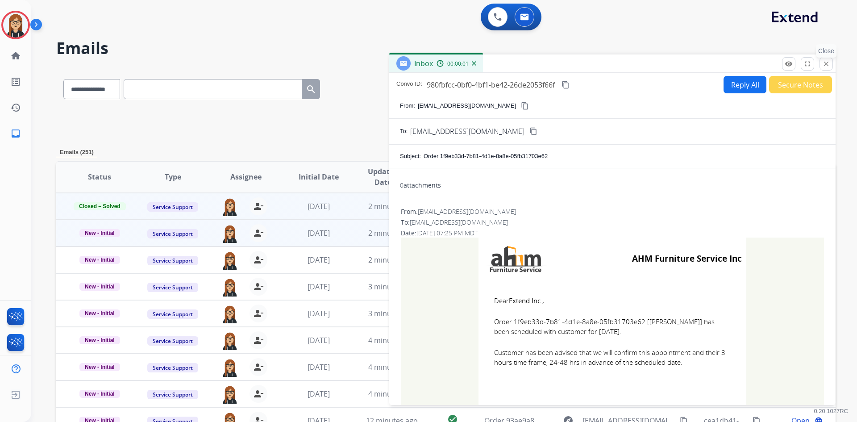
click at [562, 59] on button "close Close" at bounding box center [826, 63] width 13 height 13
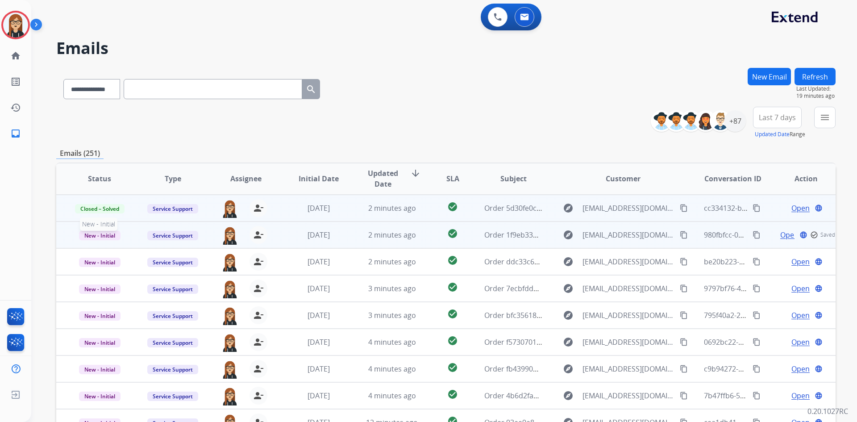
click at [100, 232] on span "New - Initial" at bounding box center [100, 235] width 42 height 9
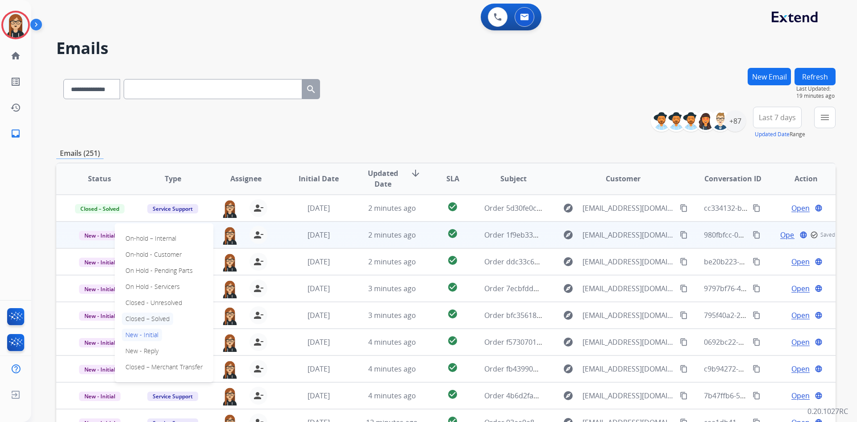
click at [148, 248] on p "Closed – Solved" at bounding box center [147, 318] width 51 height 12
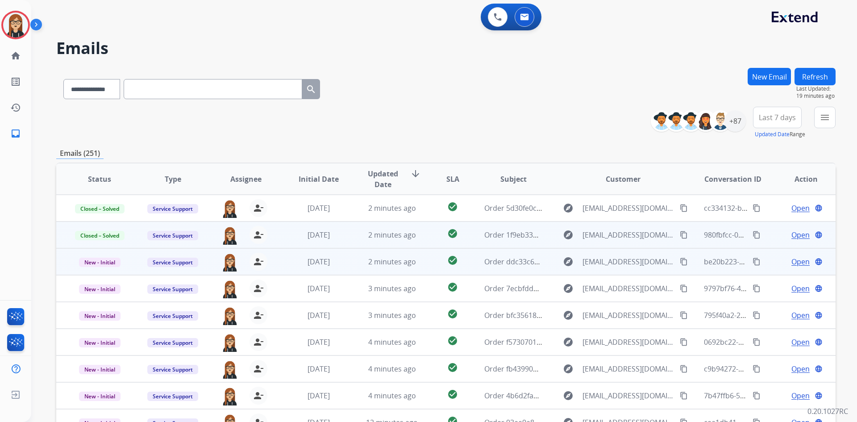
click at [562, 248] on span "Open" at bounding box center [801, 261] width 18 height 11
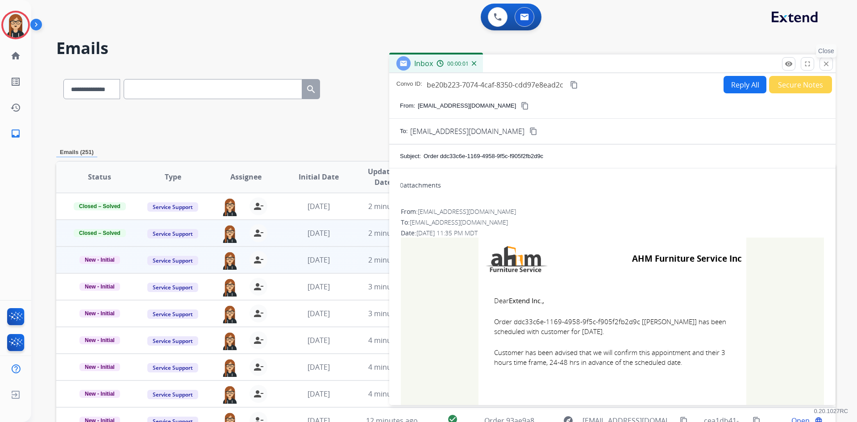
click at [562, 63] on mat-icon "close" at bounding box center [826, 64] width 8 height 8
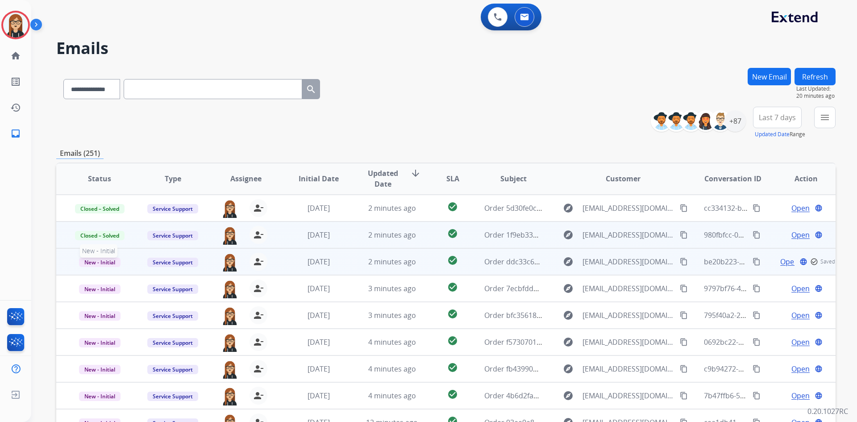
click at [94, 248] on span "New - Initial" at bounding box center [100, 262] width 42 height 9
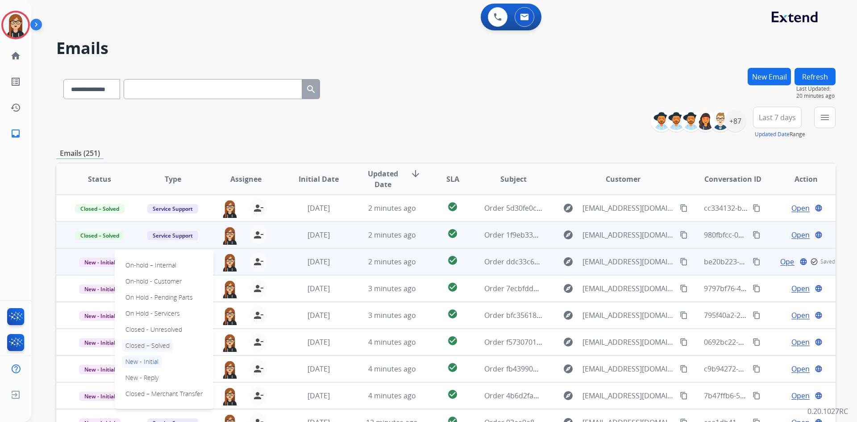
click at [142, 248] on p "Closed – Solved" at bounding box center [147, 345] width 51 height 12
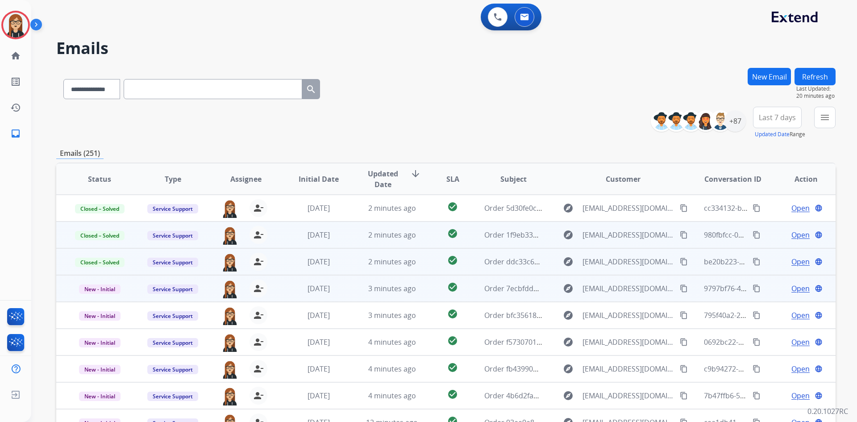
click at [562, 248] on span "Open" at bounding box center [801, 288] width 18 height 11
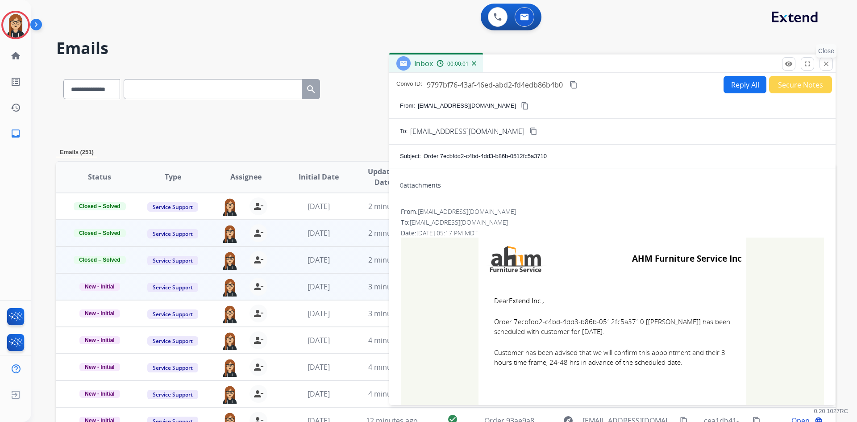
click at [562, 67] on mat-icon "close" at bounding box center [826, 64] width 8 height 8
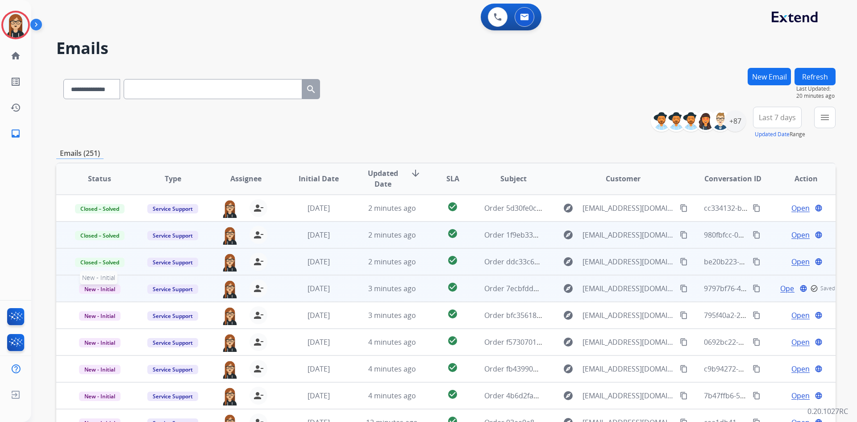
click at [105, 248] on span "New - Initial" at bounding box center [100, 288] width 42 height 9
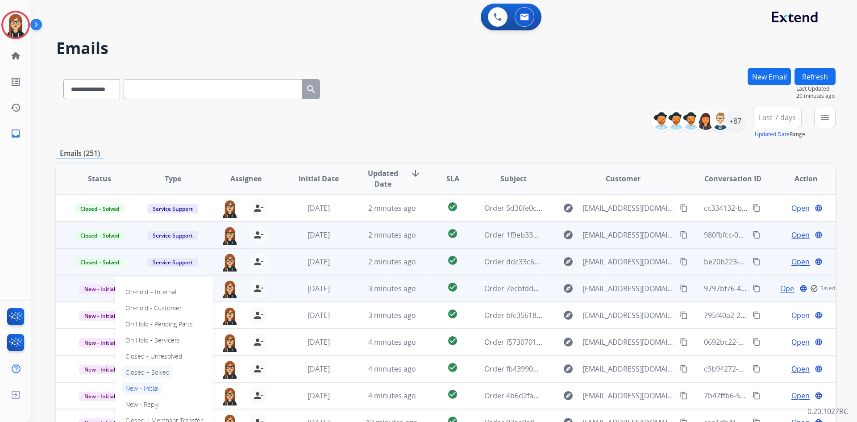
click at [144, 248] on p "Closed – Solved" at bounding box center [147, 372] width 51 height 12
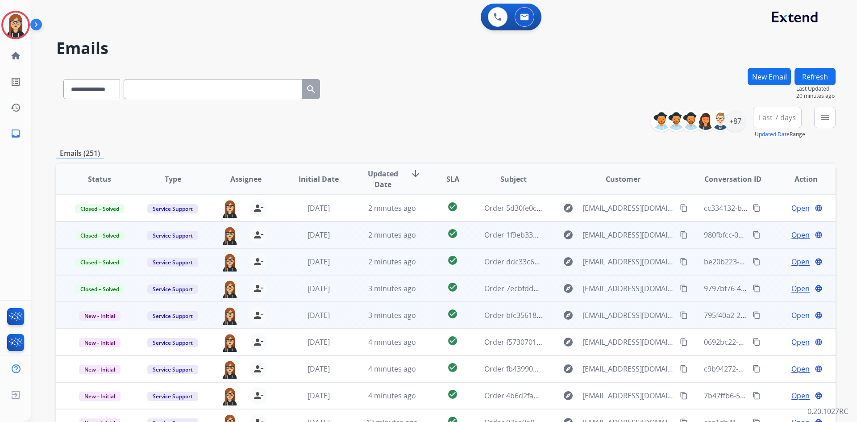
click at [562, 248] on span "Open" at bounding box center [801, 315] width 18 height 11
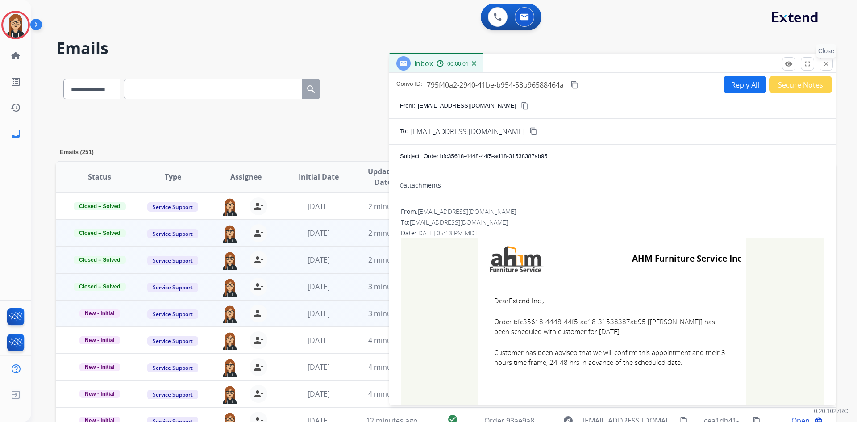
click at [562, 64] on mat-icon "close" at bounding box center [826, 64] width 8 height 8
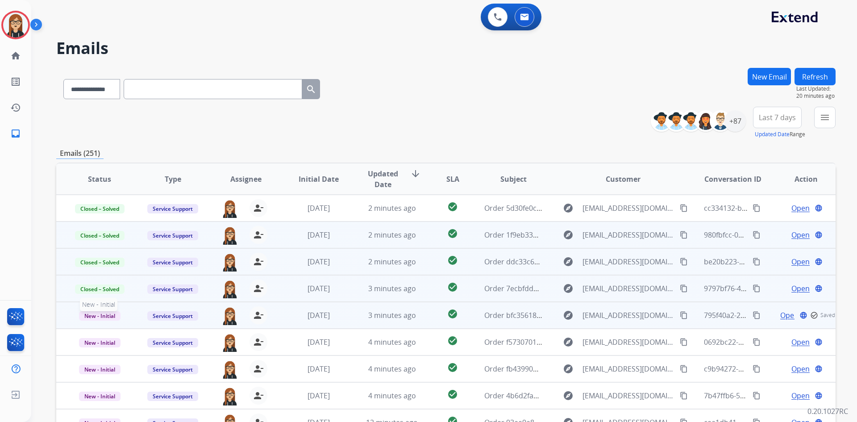
click at [109, 248] on span "New - Initial" at bounding box center [100, 315] width 42 height 9
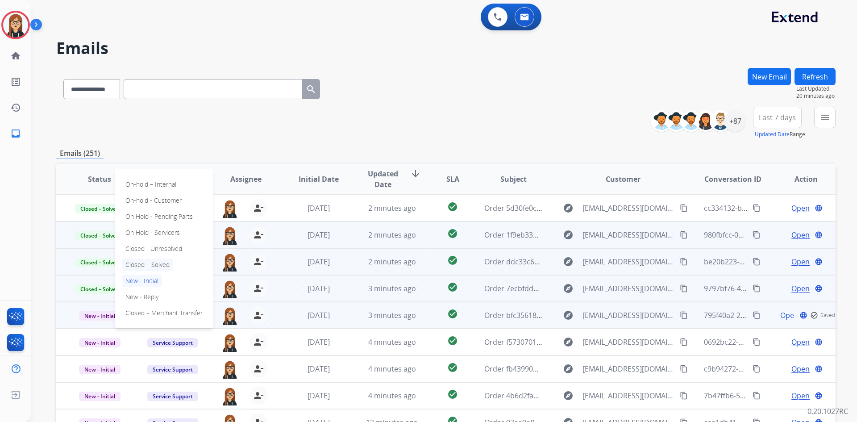
click at [147, 248] on p "Closed – Solved" at bounding box center [147, 264] width 51 height 12
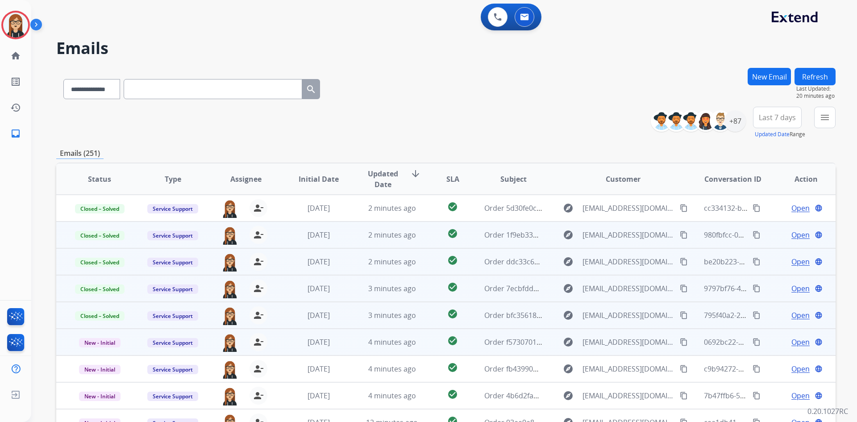
click at [562, 248] on span "Open" at bounding box center [801, 342] width 18 height 11
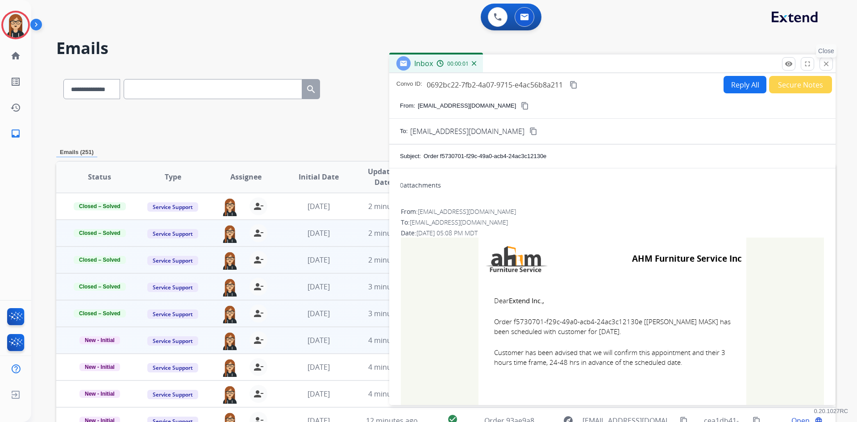
click at [562, 63] on mat-icon "close" at bounding box center [826, 64] width 8 height 8
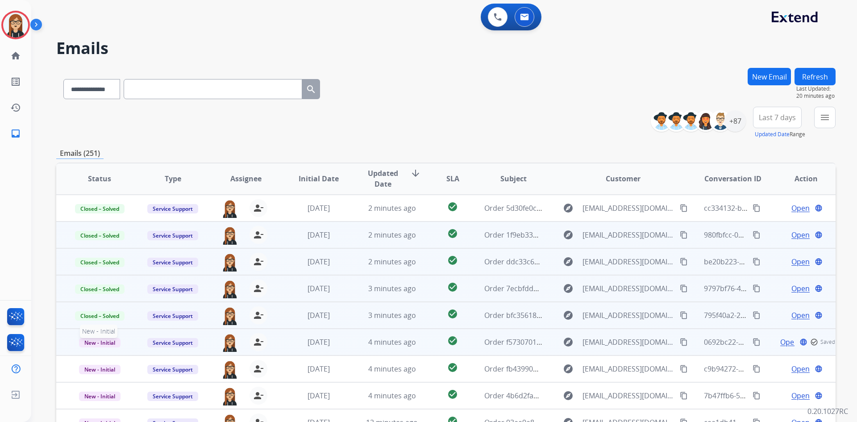
click at [99, 248] on span "New - Initial" at bounding box center [100, 342] width 42 height 9
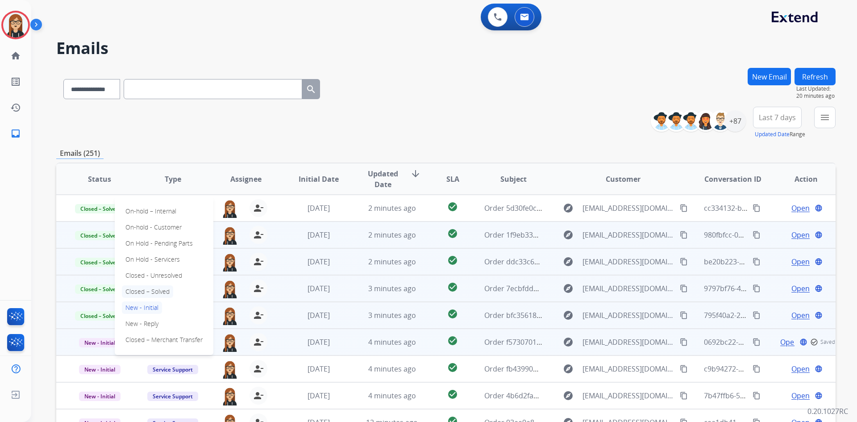
click at [142, 248] on p "Closed – Solved" at bounding box center [147, 291] width 51 height 12
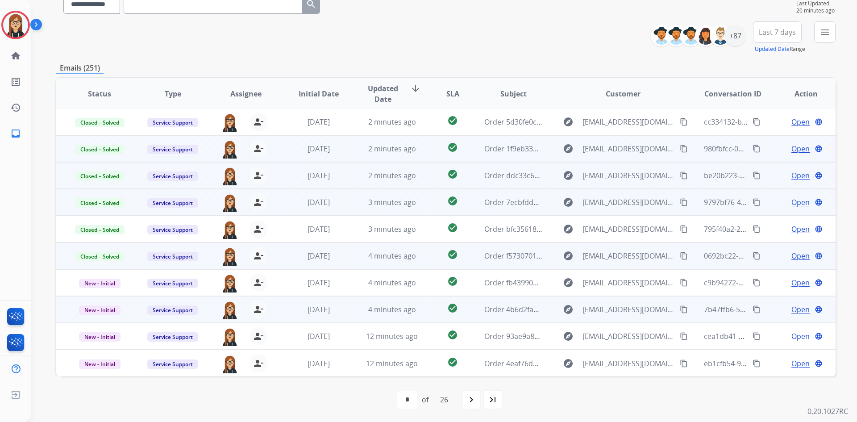
scroll to position [86, 0]
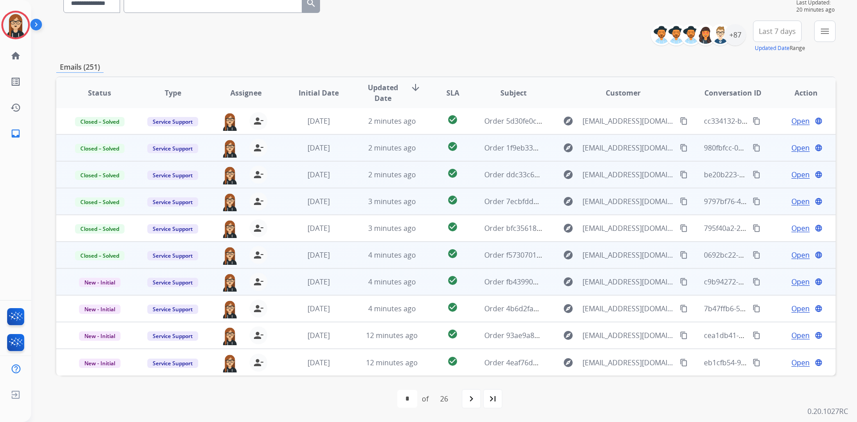
click at [562, 248] on span "Open" at bounding box center [801, 281] width 18 height 11
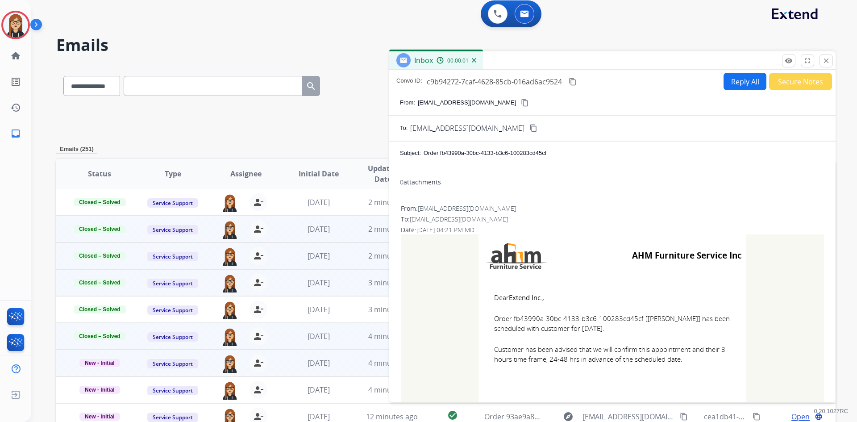
scroll to position [0, 0]
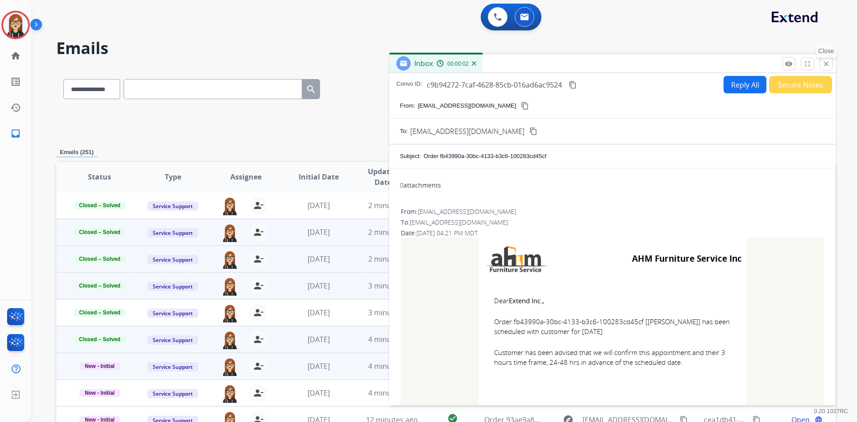
click at [562, 65] on mat-icon "close" at bounding box center [826, 64] width 8 height 8
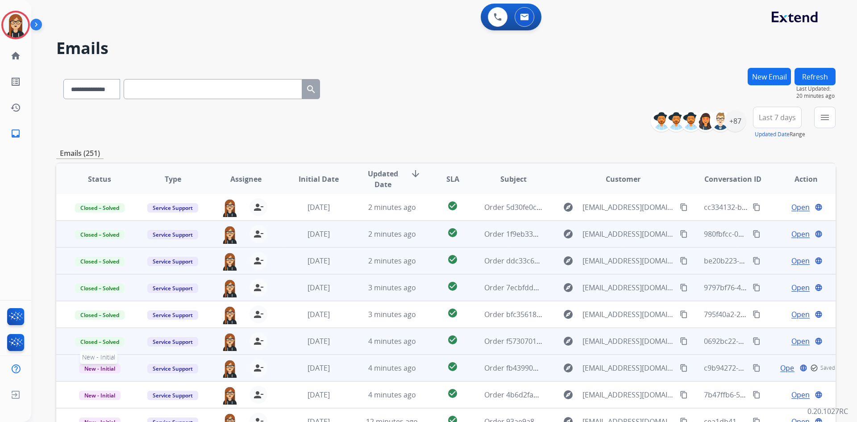
click at [87, 248] on span "New - Initial" at bounding box center [100, 368] width 42 height 9
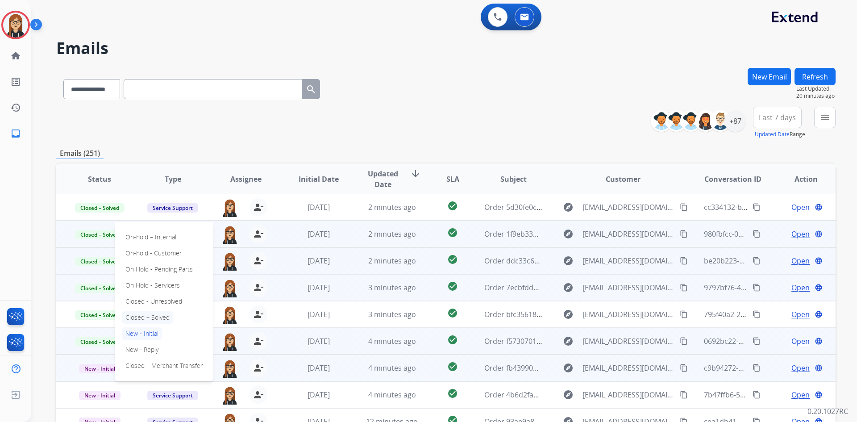
click at [144, 248] on p "Closed – Solved" at bounding box center [147, 317] width 51 height 12
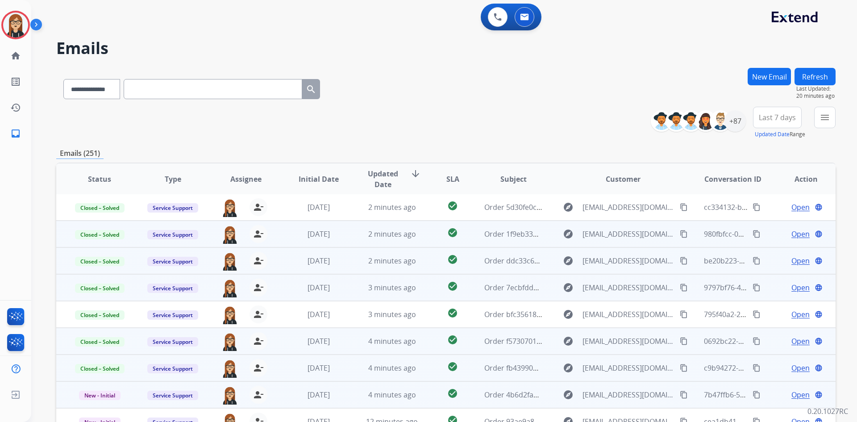
click at [562, 248] on span "Open" at bounding box center [801, 394] width 18 height 11
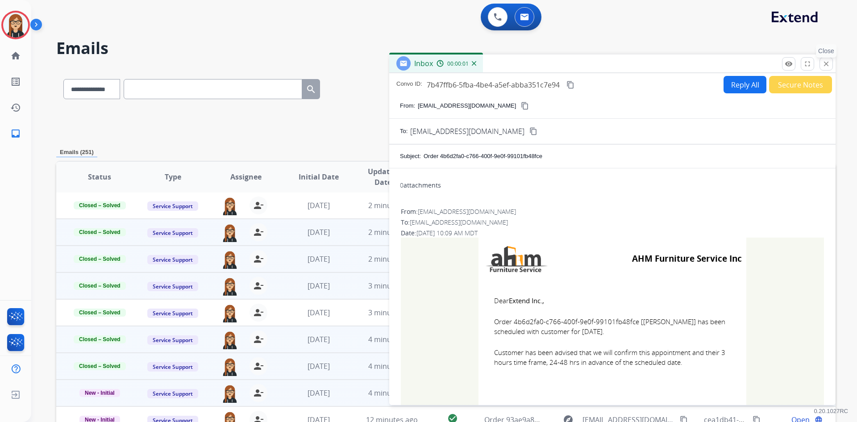
click at [562, 62] on mat-icon "close" at bounding box center [826, 64] width 8 height 8
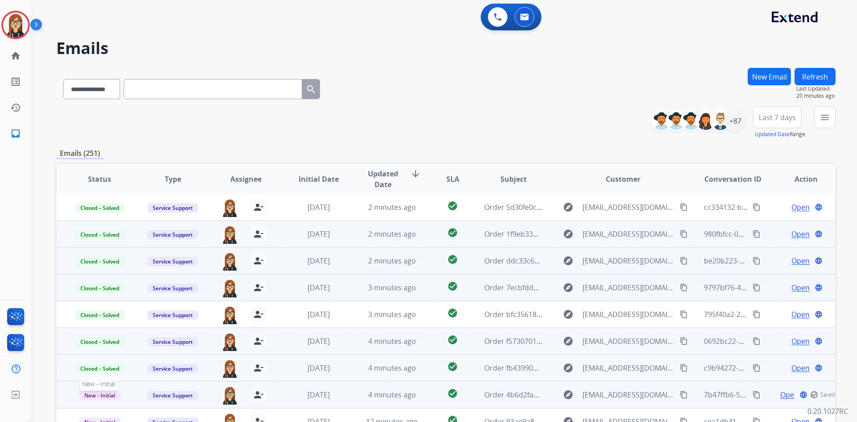
click at [92, 248] on span "New - Initial" at bounding box center [100, 395] width 42 height 9
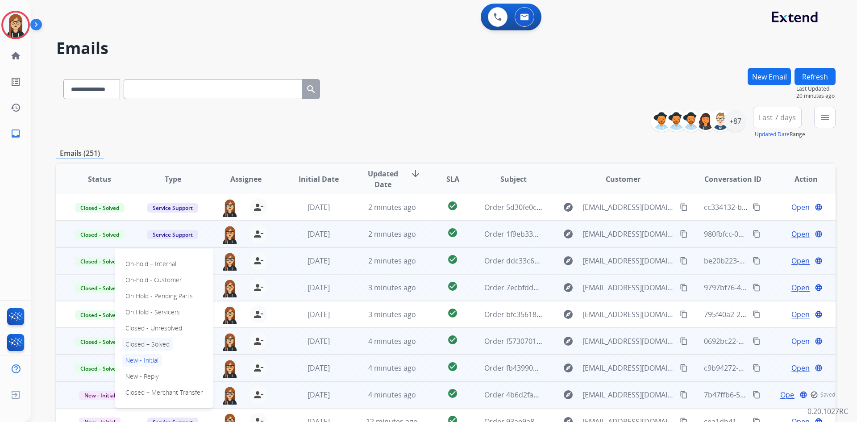
click at [160, 248] on p "Closed – Solved" at bounding box center [147, 344] width 51 height 12
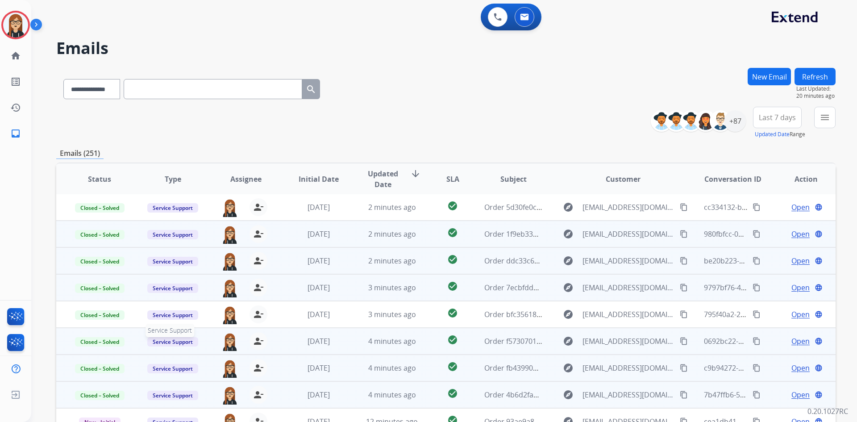
scroll to position [45, 0]
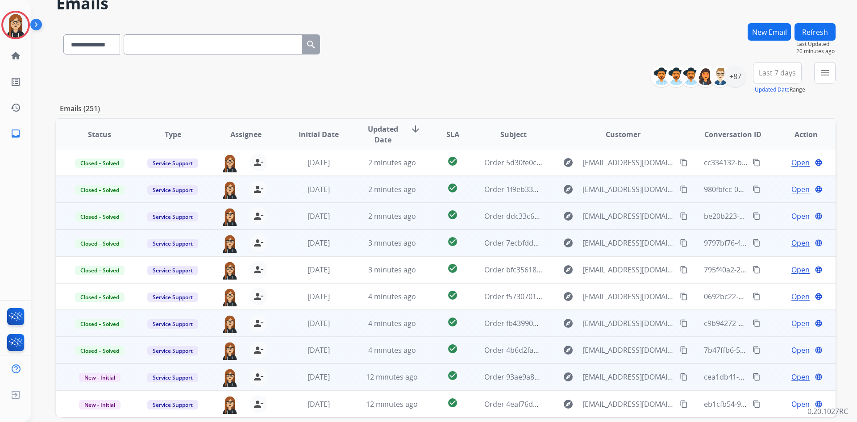
click at [562, 248] on span "Open" at bounding box center [801, 376] width 18 height 11
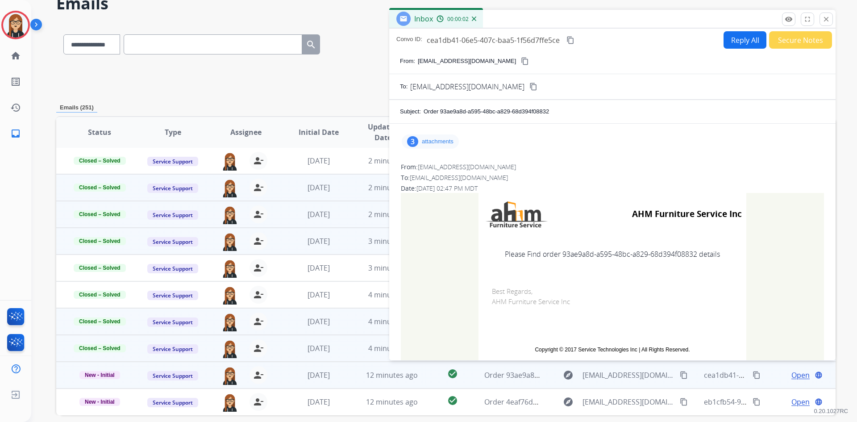
drag, startPoint x: 826, startPoint y: 15, endPoint x: 824, endPoint y: 125, distance: 110.3
click at [562, 15] on button "close Close" at bounding box center [826, 18] width 13 height 13
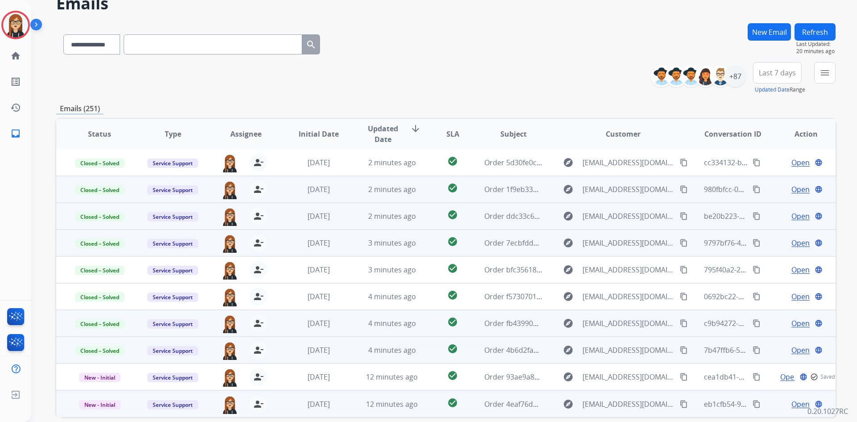
click at [562, 248] on span "Open" at bounding box center [801, 404] width 18 height 11
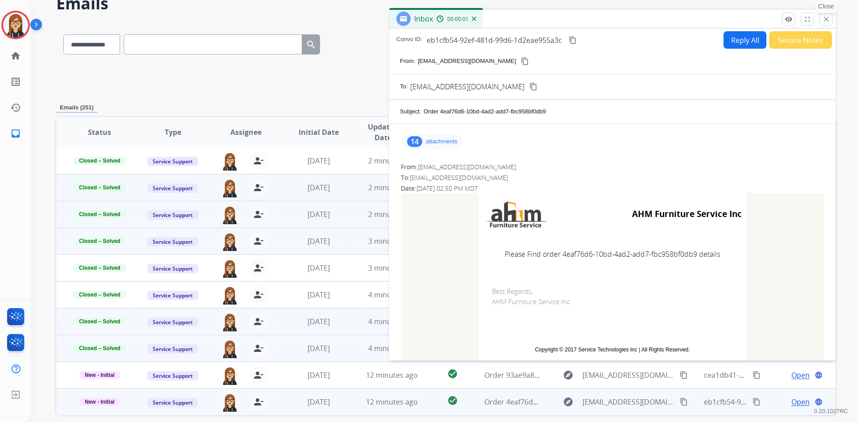
click at [562, 17] on mat-icon "close" at bounding box center [826, 19] width 8 height 8
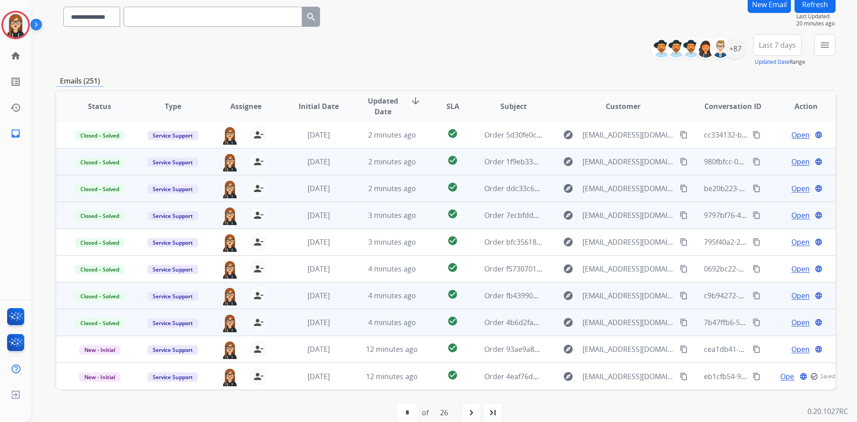
scroll to position [86, 0]
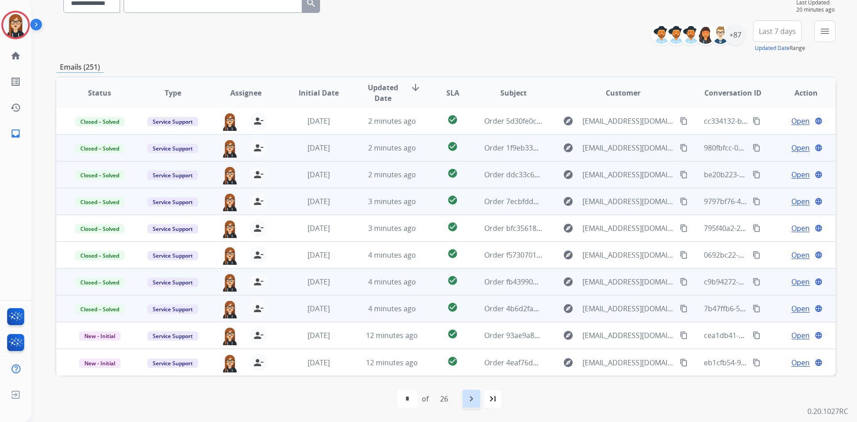
click at [471, 248] on mat-icon "navigate_next" at bounding box center [471, 398] width 11 height 11
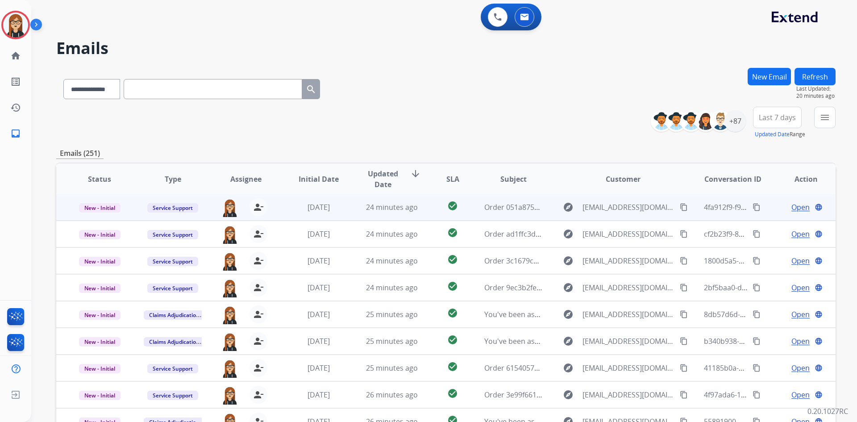
click at [562, 206] on span "Open" at bounding box center [801, 207] width 18 height 11
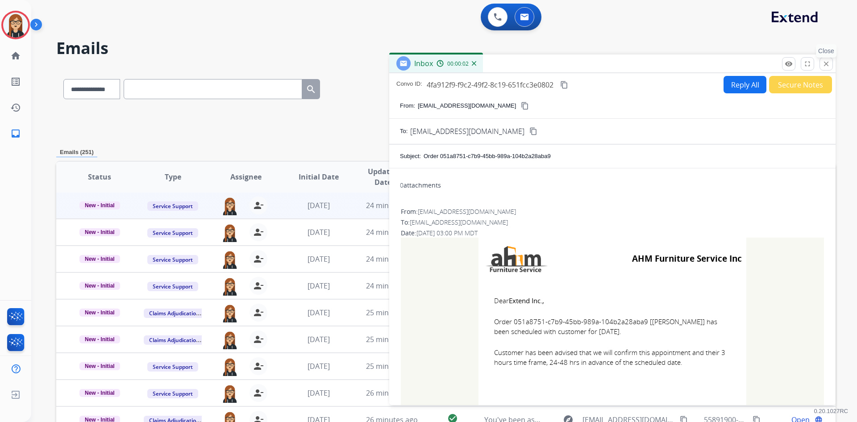
click at [562, 63] on mat-icon "close" at bounding box center [826, 64] width 8 height 8
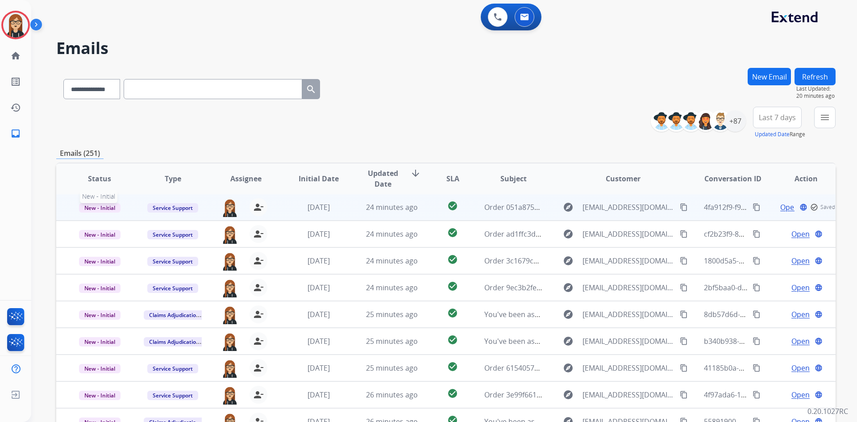
click at [109, 204] on span "New - Initial" at bounding box center [100, 207] width 42 height 9
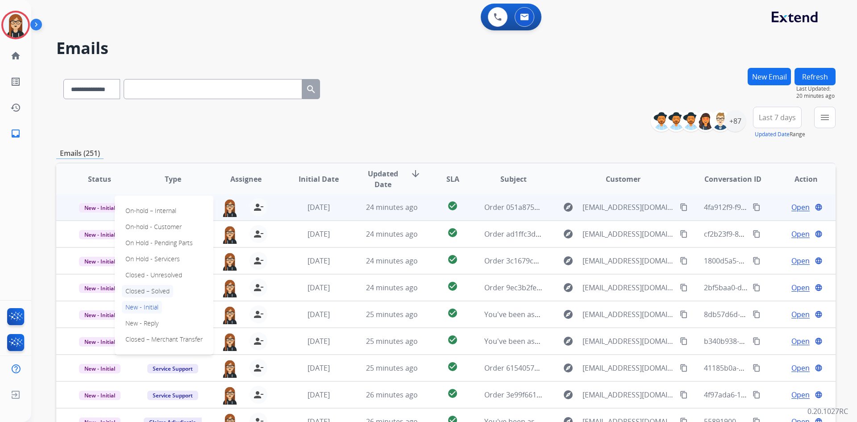
click at [154, 248] on p "Closed – Solved" at bounding box center [147, 291] width 51 height 12
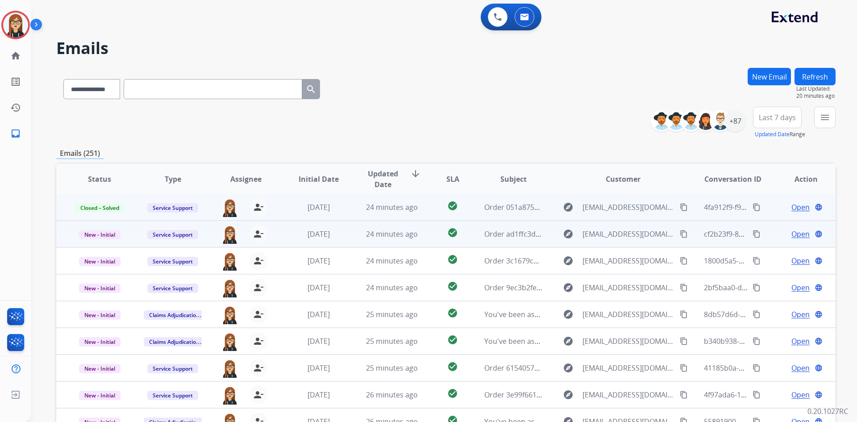
click at [562, 231] on span "Open" at bounding box center [801, 234] width 18 height 11
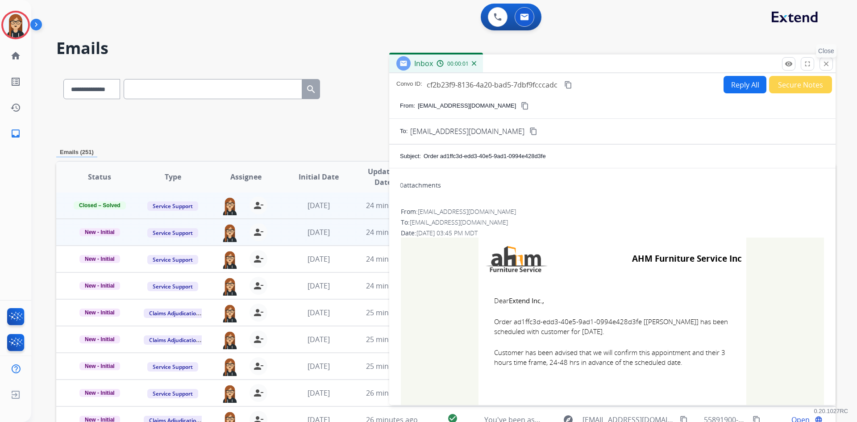
click at [562, 66] on mat-icon "close" at bounding box center [826, 64] width 8 height 8
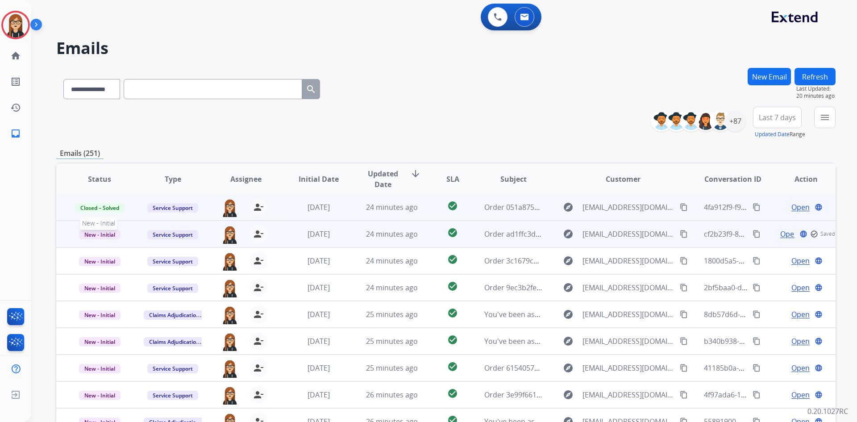
drag, startPoint x: 105, startPoint y: 232, endPoint x: 112, endPoint y: 240, distance: 10.5
click at [105, 233] on span "New - Initial" at bounding box center [100, 234] width 42 height 9
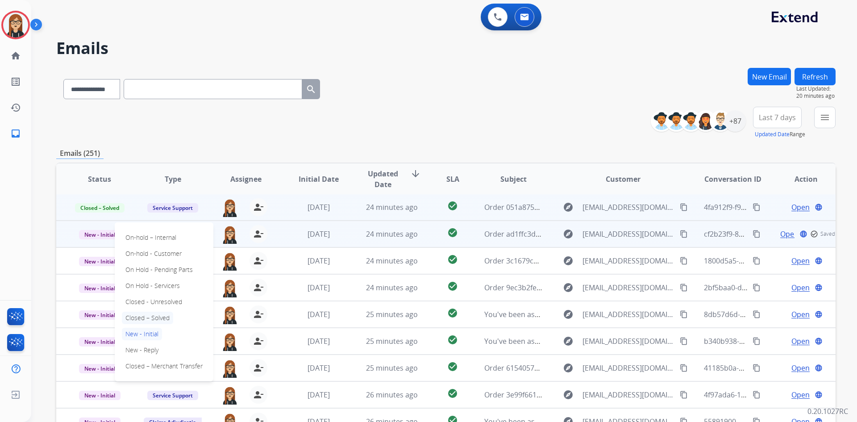
click at [142, 248] on p "Closed – Solved" at bounding box center [147, 318] width 51 height 12
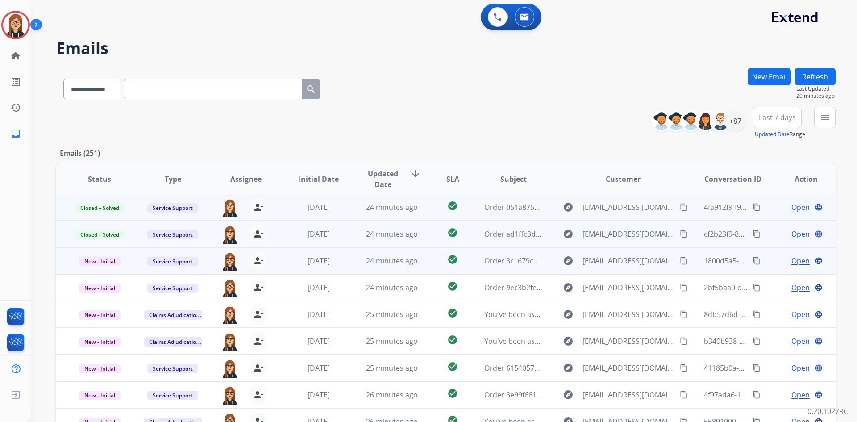
click at [562, 248] on span "Open" at bounding box center [801, 260] width 18 height 11
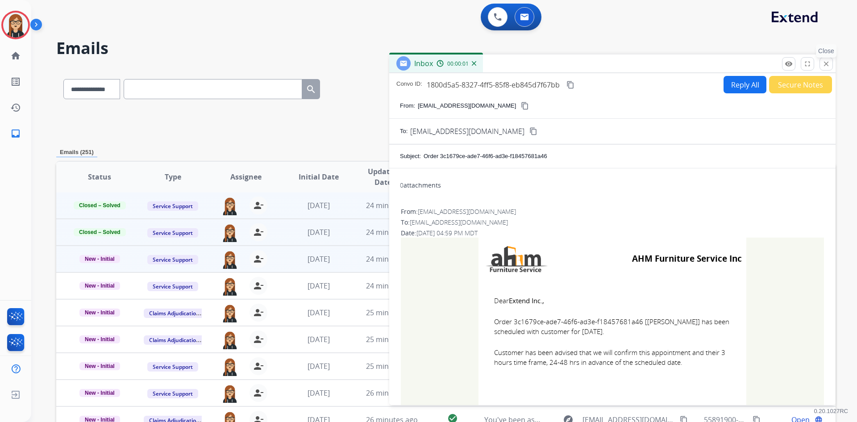
click at [562, 62] on mat-icon "close" at bounding box center [826, 64] width 8 height 8
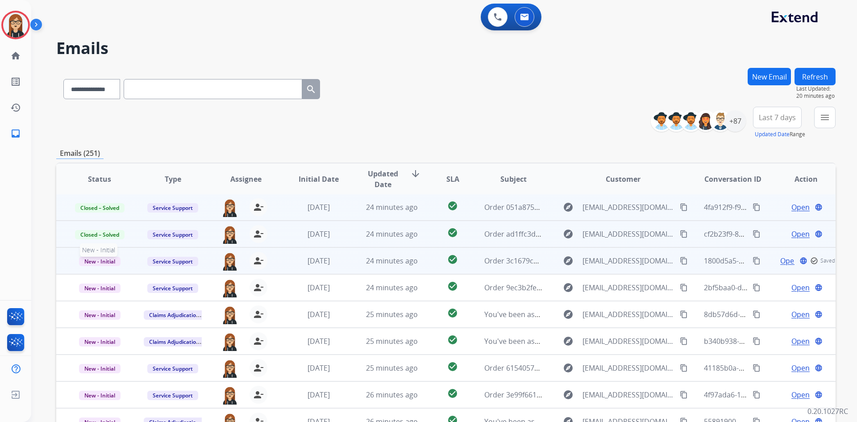
click at [104, 248] on span "New - Initial" at bounding box center [100, 261] width 42 height 9
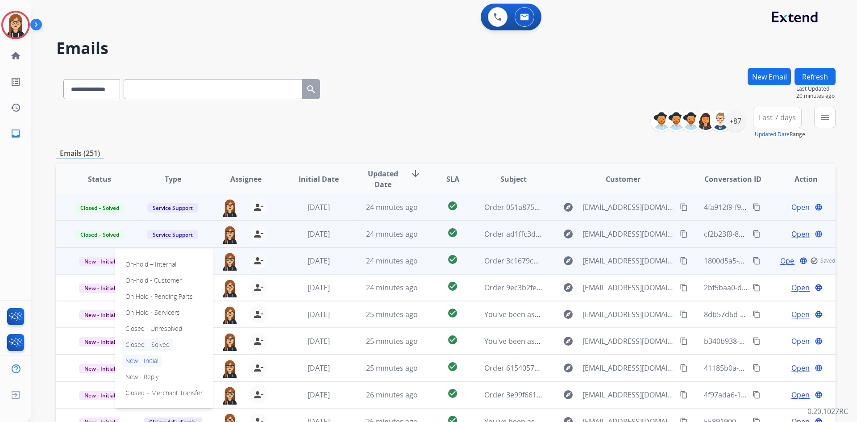
click at [150, 248] on p "Closed – Solved" at bounding box center [147, 344] width 51 height 12
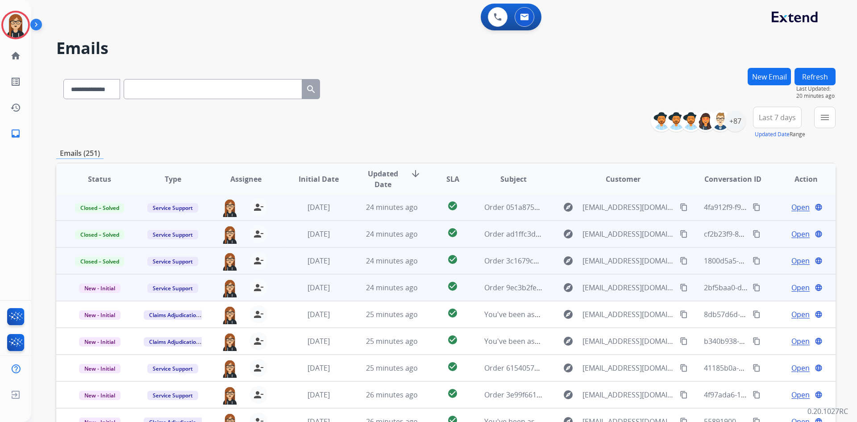
click at [562, 248] on span "Open" at bounding box center [801, 287] width 18 height 11
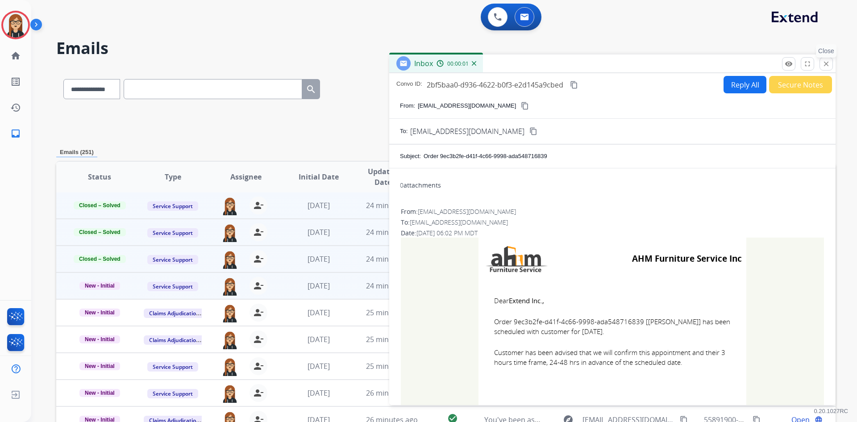
click at [562, 67] on mat-icon "close" at bounding box center [826, 64] width 8 height 8
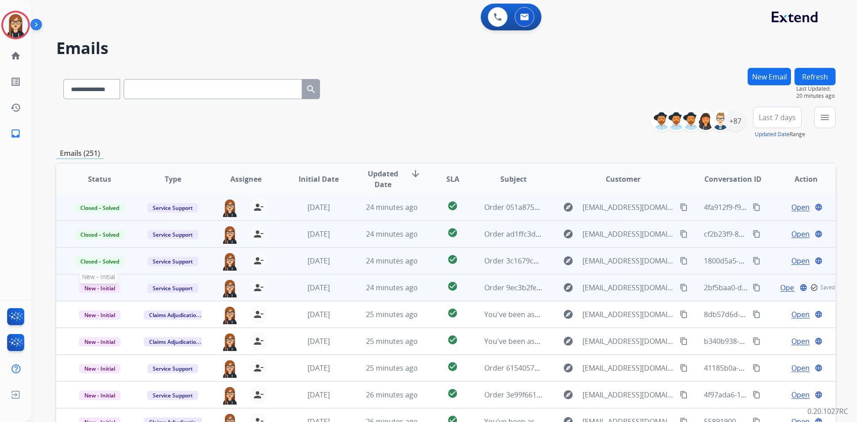
click at [108, 248] on span "New - Initial" at bounding box center [100, 287] width 42 height 9
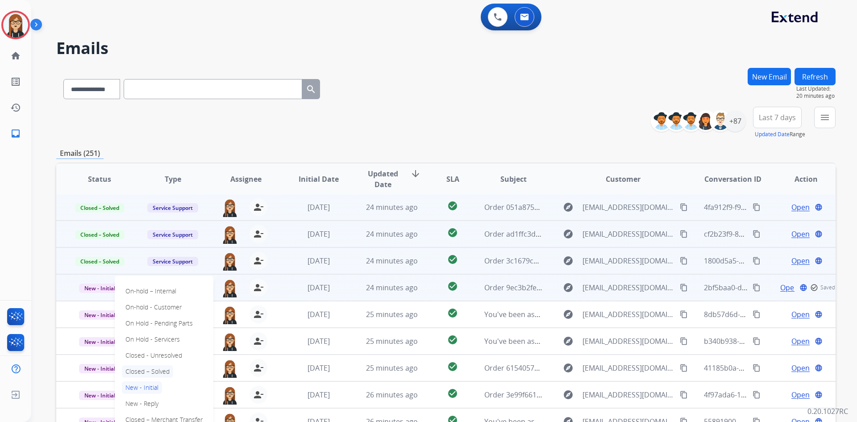
click at [158, 248] on p "Closed – Solved" at bounding box center [147, 371] width 51 height 12
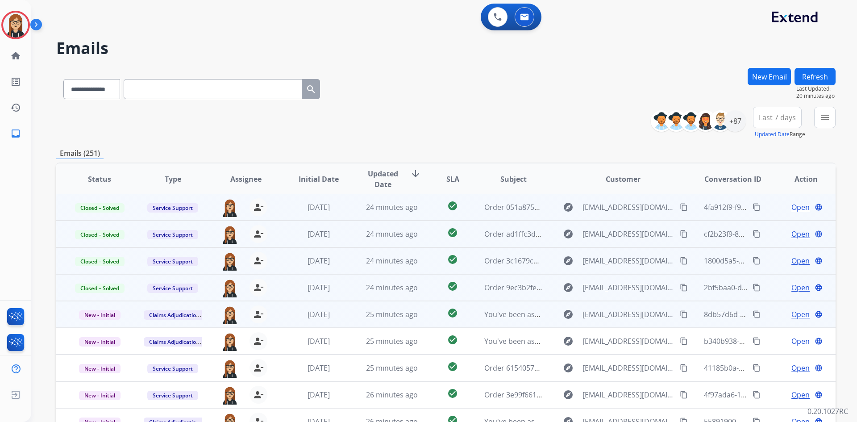
click at [562, 248] on span "Open" at bounding box center [801, 314] width 18 height 11
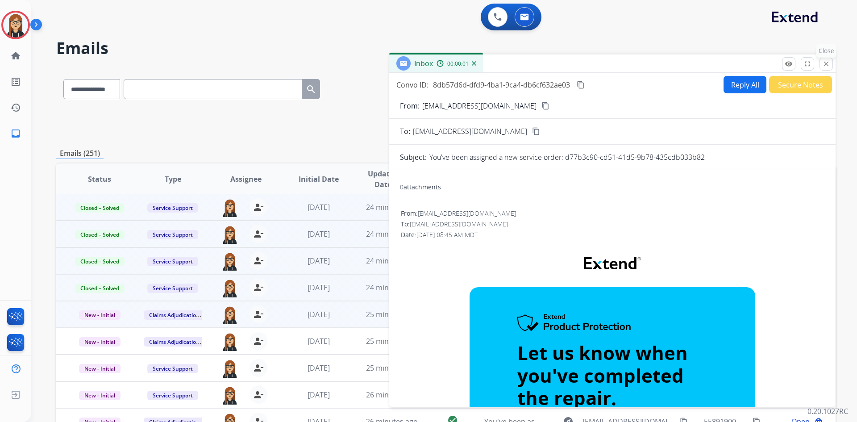
click at [562, 64] on mat-icon "close" at bounding box center [826, 64] width 8 height 8
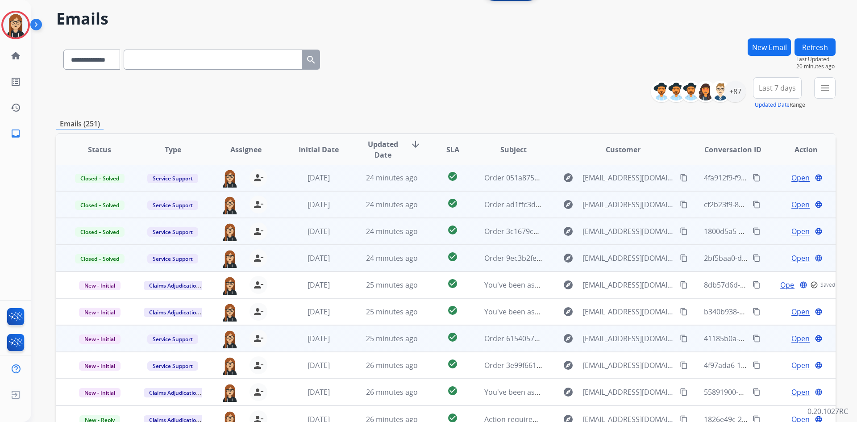
scroll to position [45, 0]
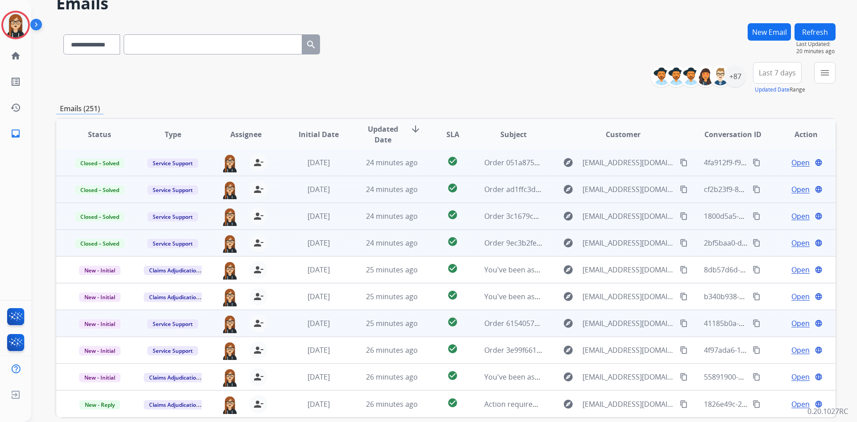
click at [562, 248] on span "Open" at bounding box center [801, 323] width 18 height 11
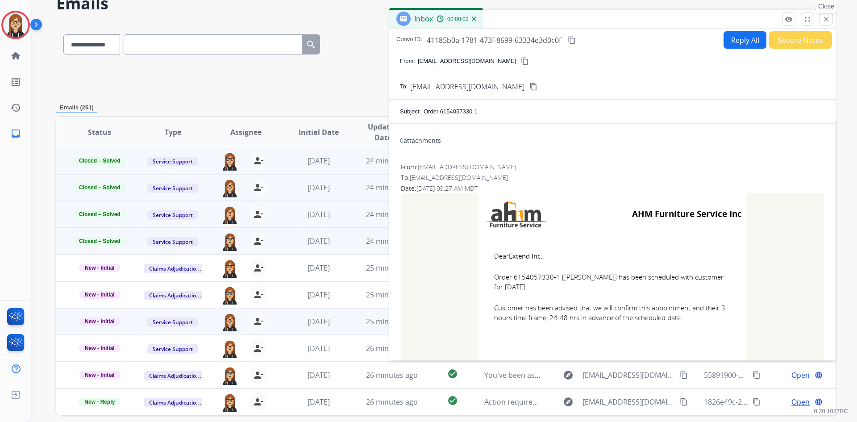
click at [562, 19] on mat-icon "close" at bounding box center [826, 19] width 8 height 8
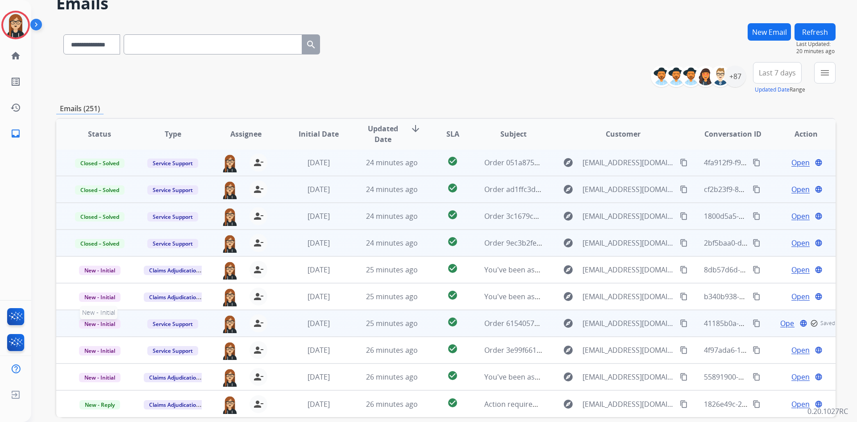
click at [95, 248] on span "New - Initial" at bounding box center [100, 323] width 42 height 9
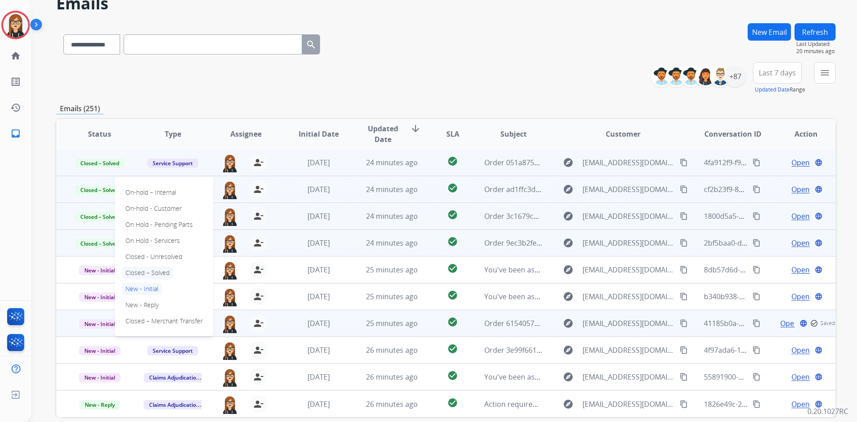
click at [154, 248] on p "Closed – Solved" at bounding box center [147, 273] width 51 height 12
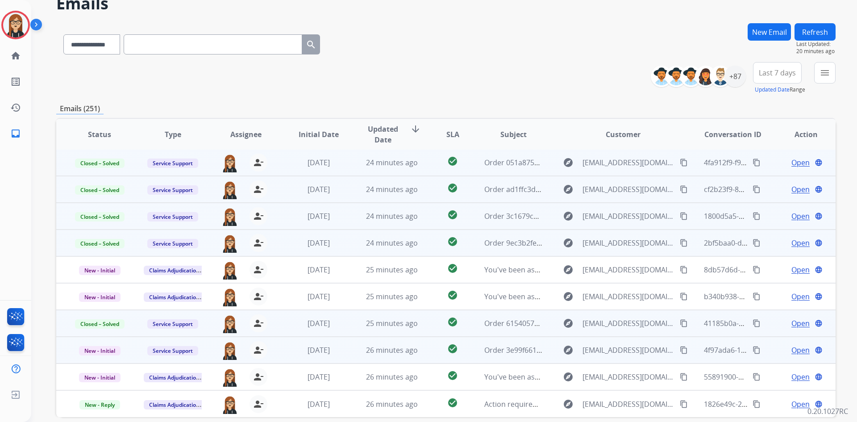
click at [562, 248] on span "Open" at bounding box center [801, 350] width 18 height 11
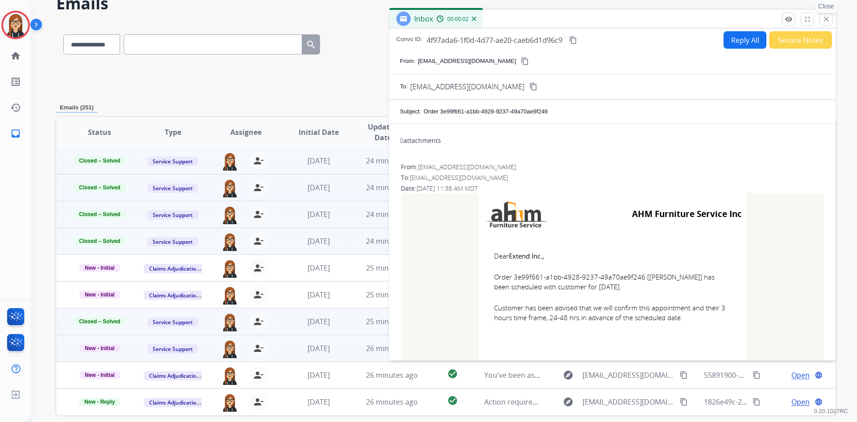
click at [562, 18] on mat-icon "close" at bounding box center [826, 19] width 8 height 8
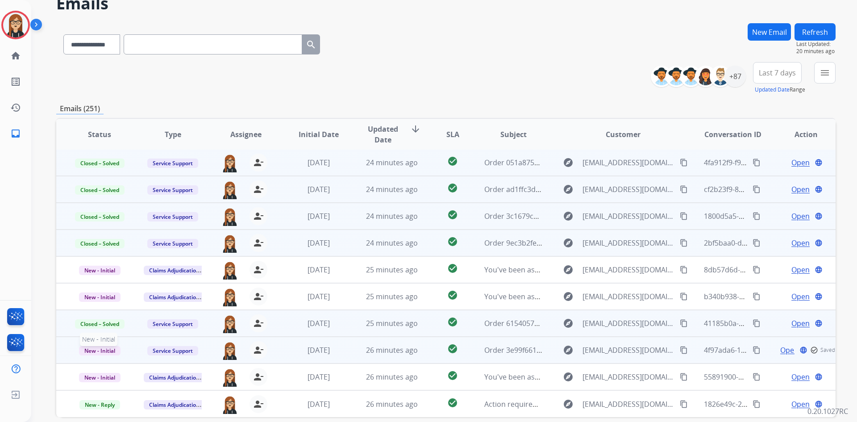
click at [110, 248] on span "New - Initial" at bounding box center [100, 350] width 42 height 9
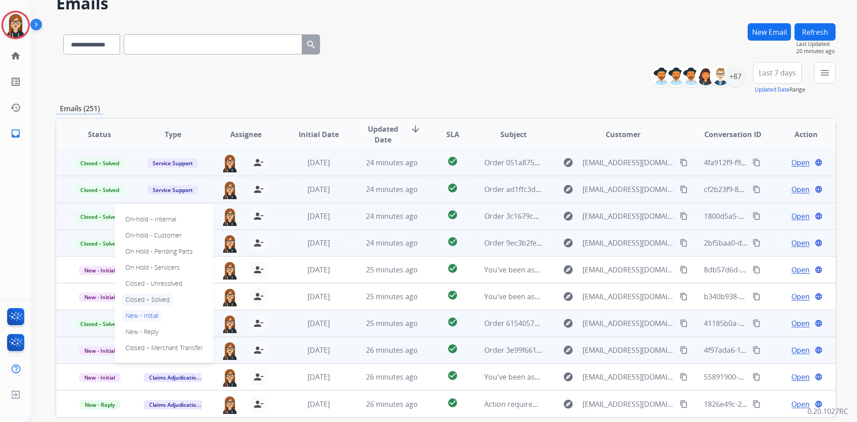
click at [149, 248] on p "Closed – Solved" at bounding box center [147, 299] width 51 height 12
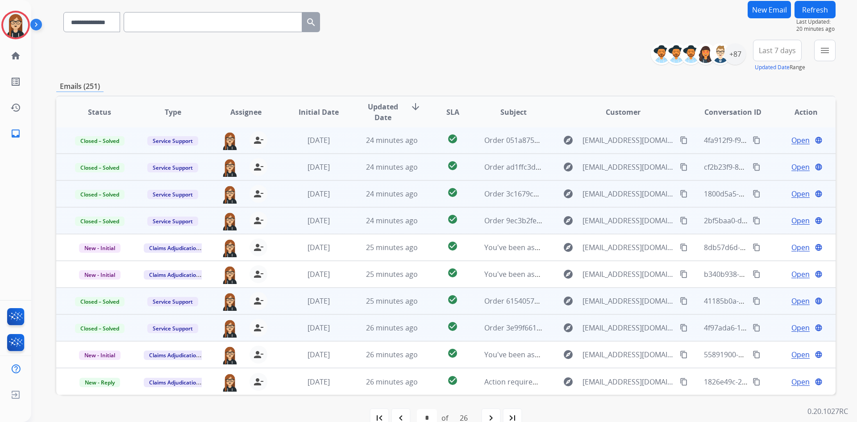
scroll to position [86, 0]
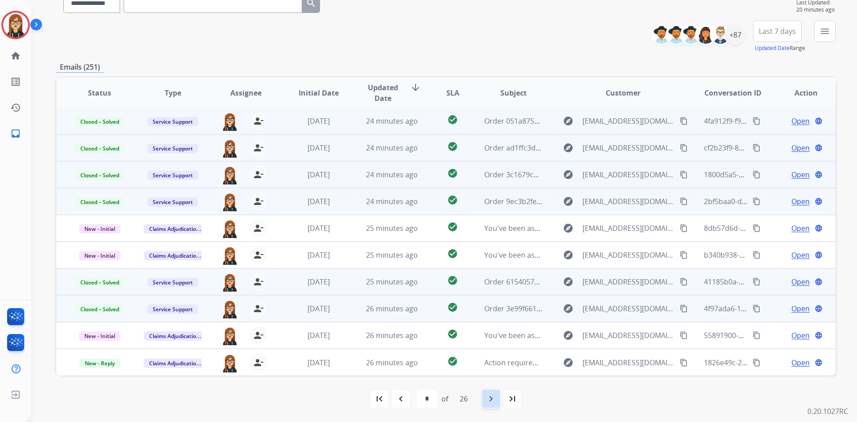
click at [490, 248] on mat-icon "navigate_next" at bounding box center [491, 398] width 11 height 11
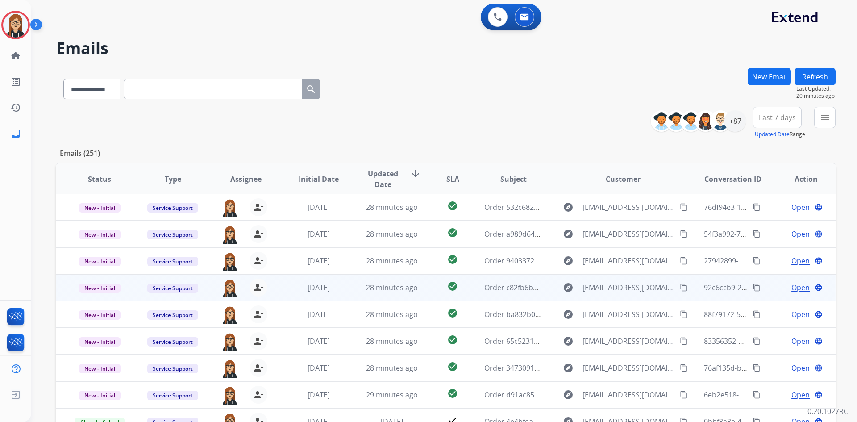
scroll to position [45, 0]
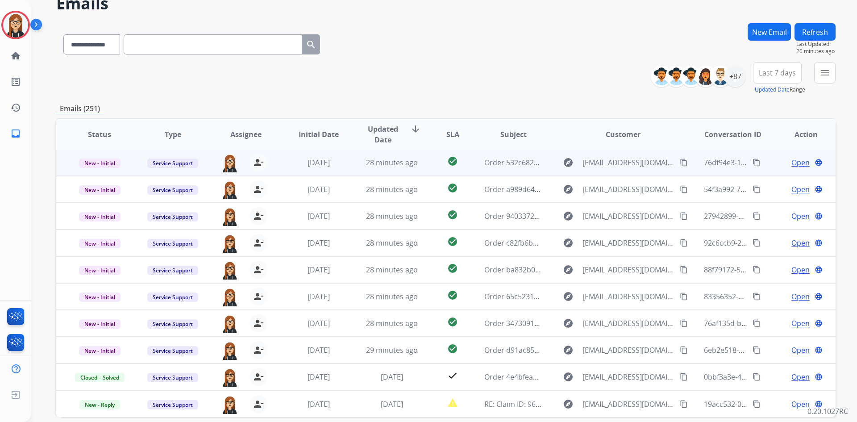
click at [562, 162] on span "Open" at bounding box center [801, 162] width 18 height 11
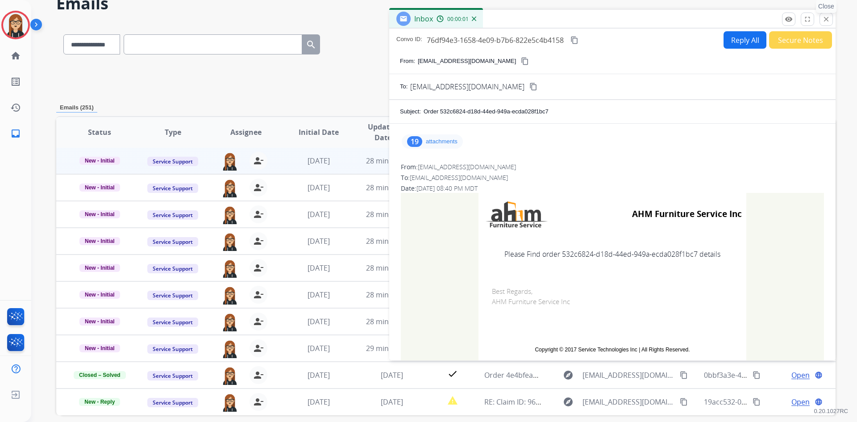
click at [562, 17] on mat-icon "close" at bounding box center [826, 19] width 8 height 8
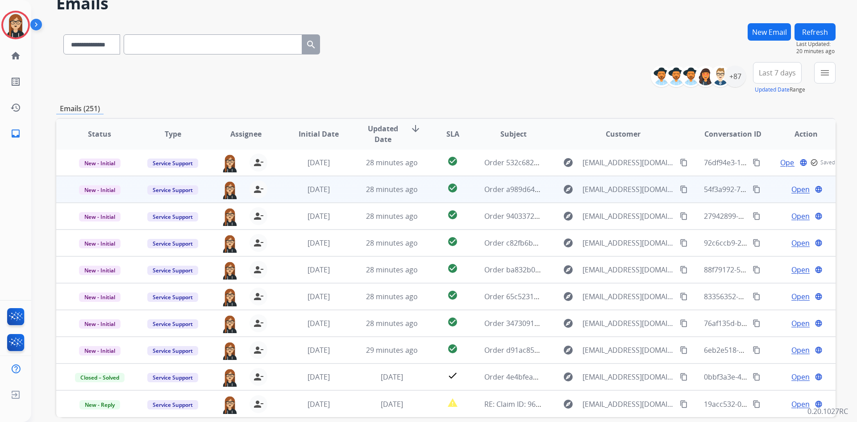
click at [562, 192] on span "Open" at bounding box center [801, 189] width 18 height 11
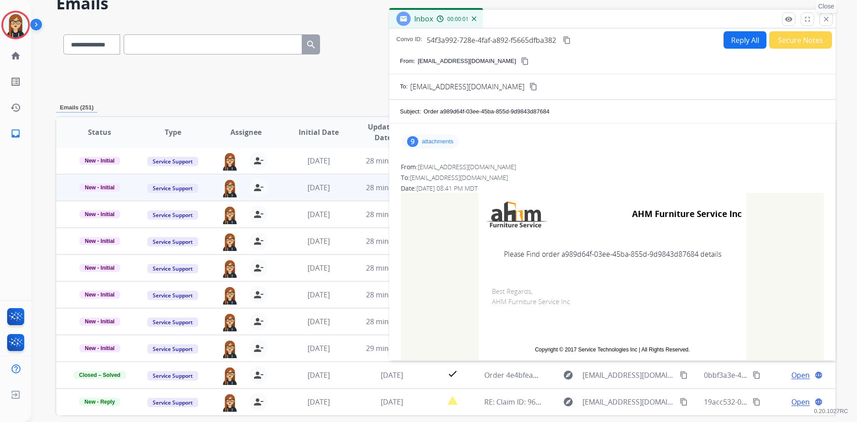
click at [562, 17] on mat-icon "close" at bounding box center [826, 19] width 8 height 8
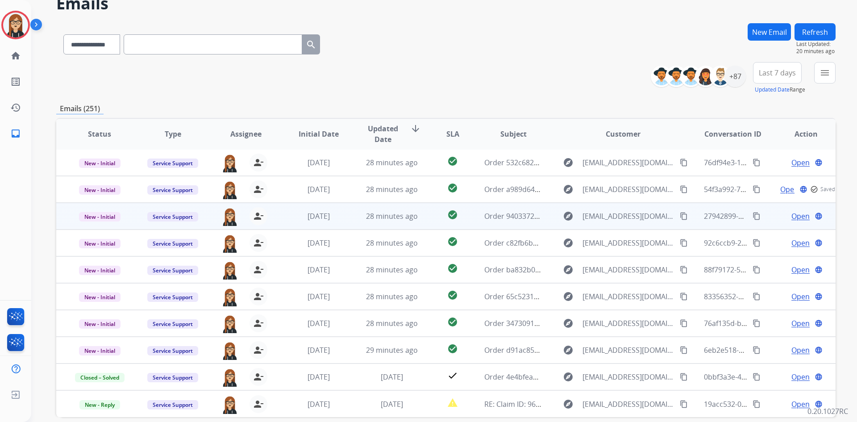
click at [562, 217] on span "Open" at bounding box center [801, 216] width 18 height 11
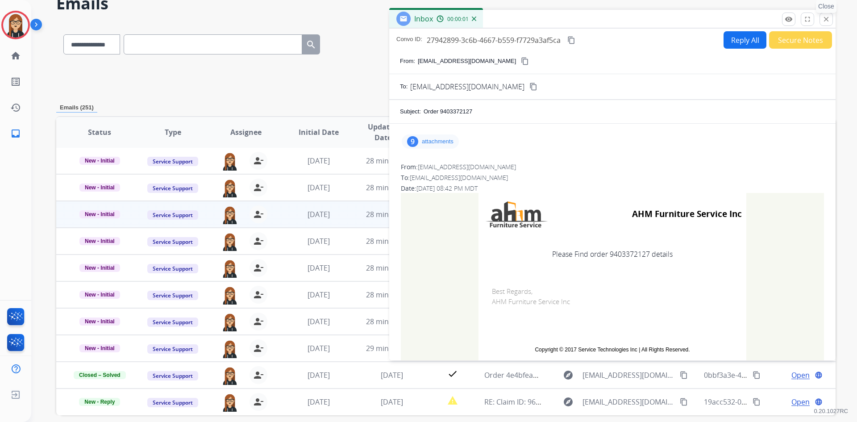
click at [562, 21] on mat-icon "close" at bounding box center [826, 19] width 8 height 8
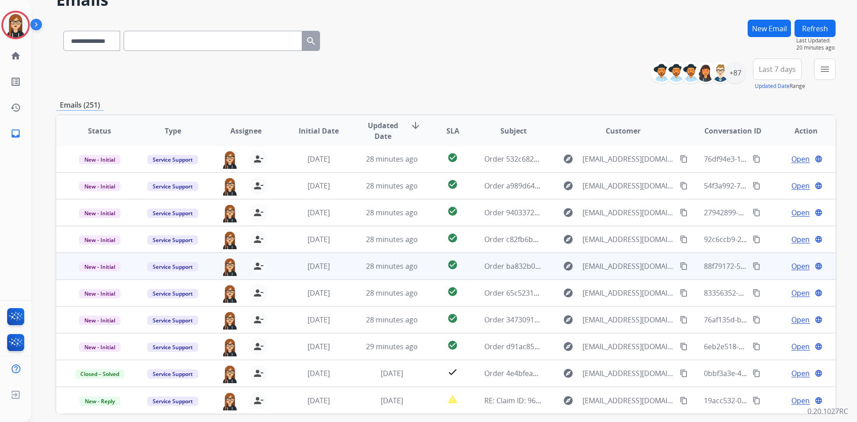
scroll to position [86, 0]
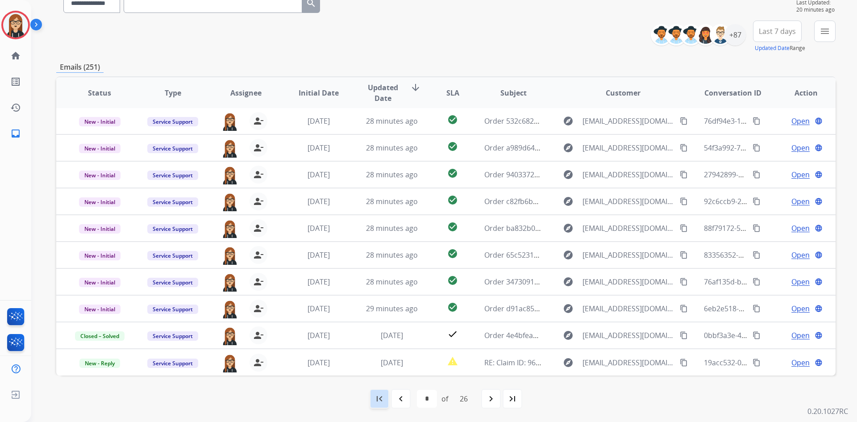
click at [379, 248] on mat-icon "first_page" at bounding box center [379, 398] width 11 height 11
select select "*"
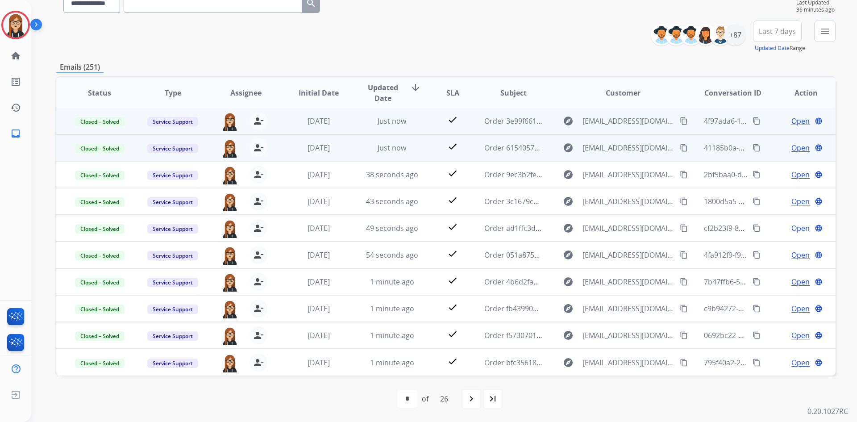
scroll to position [0, 0]
